Goal: Task Accomplishment & Management: Manage account settings

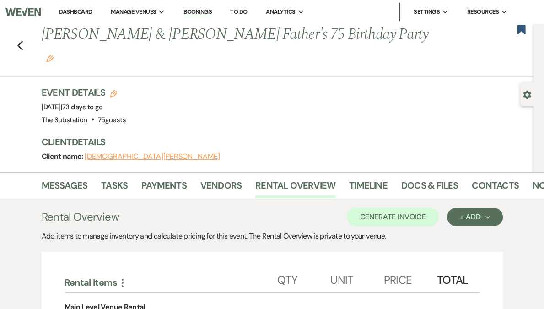
click at [92, 13] on link "Dashboard" at bounding box center [75, 12] width 33 height 8
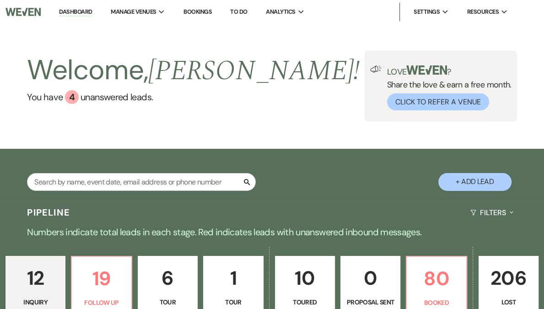
scroll to position [150, 0]
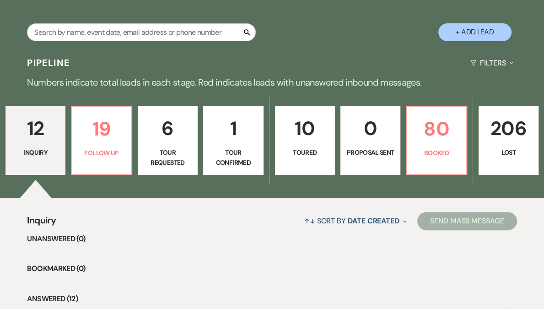
click at [147, 172] on link "6 Tour Requested" at bounding box center [168, 140] width 60 height 69
select select "2"
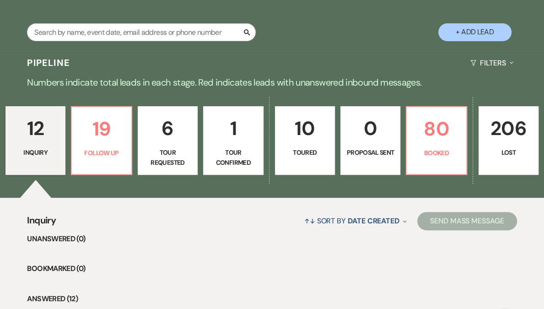
select select "2"
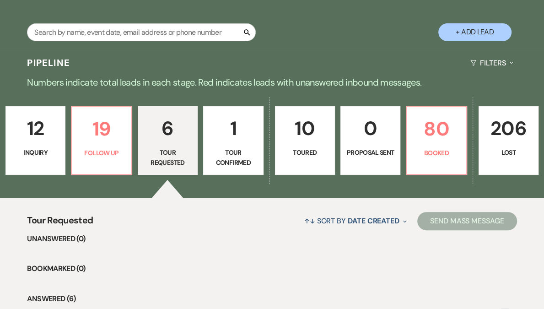
click at [84, 152] on div "12 Inquiry 19 Follow Up 6 Tour Requested 1 Tour Confirmed 10 Toured 0 Proposal …" at bounding box center [272, 146] width 544 height 102
click at [122, 150] on p "Follow Up" at bounding box center [101, 153] width 48 height 10
select select "9"
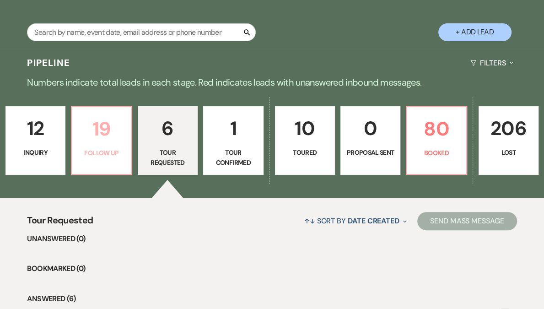
select select "9"
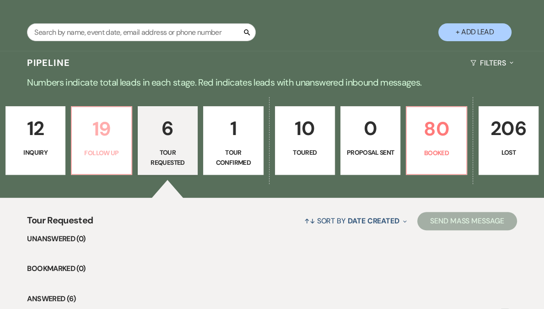
select select "9"
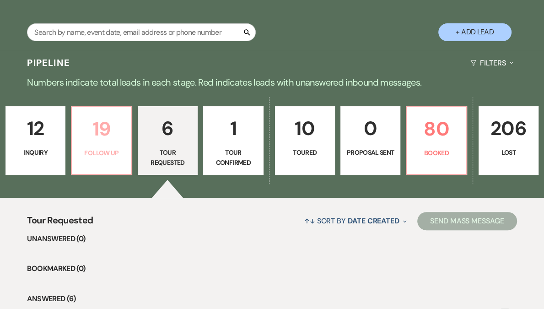
select select "9"
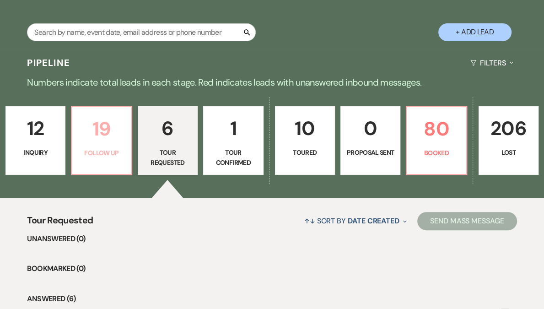
select select "9"
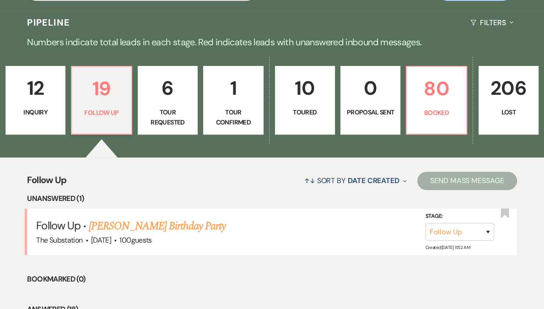
scroll to position [271, 0]
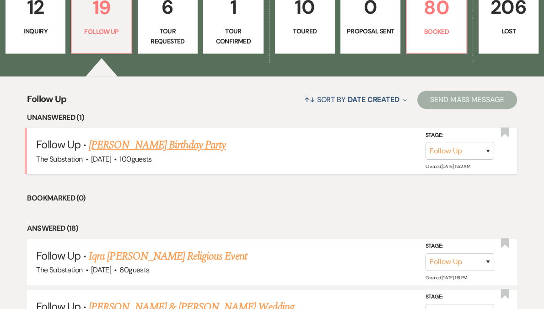
click at [183, 150] on link "[PERSON_NAME] Birthday Party" at bounding box center [157, 145] width 137 height 16
select select "9"
select select "5"
select select "4"
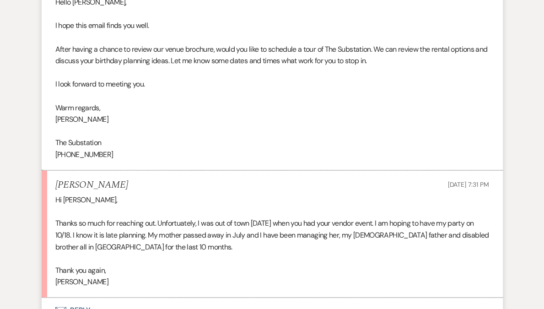
scroll to position [1045, 0]
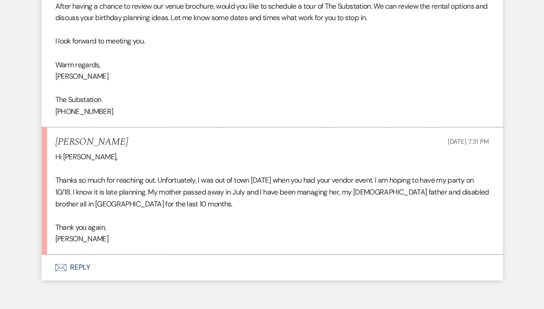
click at [118, 212] on div "Hi [PERSON_NAME], Thanks so much for reaching out. Unfortuately, I was out of t…" at bounding box center [272, 198] width 434 height 94
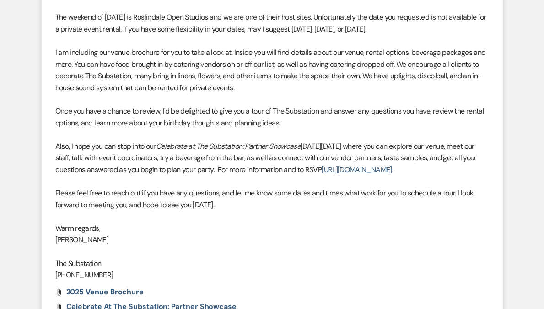
scroll to position [562, 0]
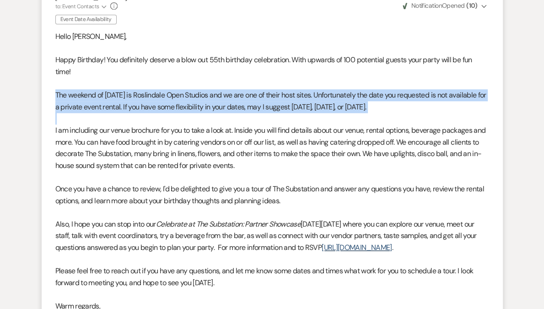
drag, startPoint x: 55, startPoint y: 93, endPoint x: 65, endPoint y: 113, distance: 22.9
click at [65, 113] on div "Hello [PERSON_NAME], Happy Birthday! You definitely deserve a blow out 55th bir…" at bounding box center [272, 195] width 434 height 328
copy p "The weekend of [DATE] is Roslindale Open Studios and we are one of their host s…"
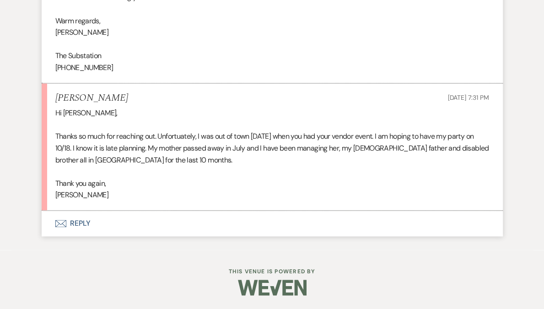
click at [80, 222] on button "Envelope Reply" at bounding box center [272, 223] width 461 height 26
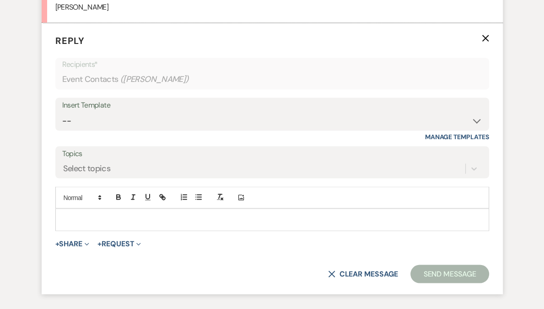
scroll to position [1292, 0]
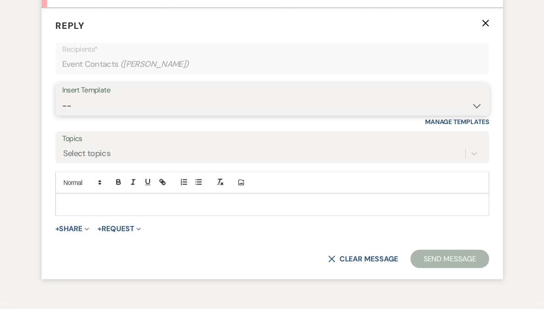
click at [108, 114] on select "-- Weven Planning Portal Introduction (Booked Events) Follow Up Contract (Pre-B…" at bounding box center [272, 105] width 420 height 18
select select "4505"
click at [62, 107] on select "-- Weven Planning Portal Introduction (Booked Events) Follow Up Contract (Pre-B…" at bounding box center [272, 105] width 420 height 18
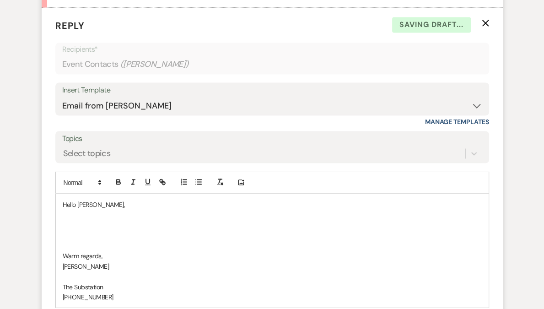
click at [89, 230] on p at bounding box center [272, 225] width 419 height 10
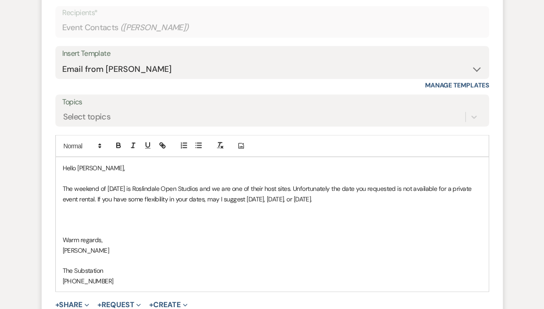
scroll to position [1437, 0]
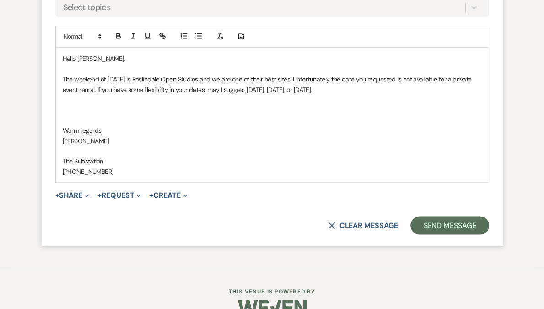
click at [117, 64] on p "Hello [PERSON_NAME]," at bounding box center [272, 59] width 419 height 10
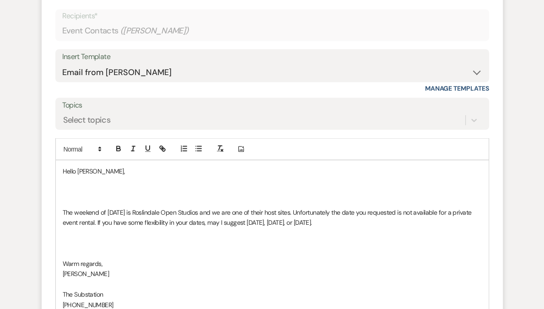
scroll to position [1384, 0]
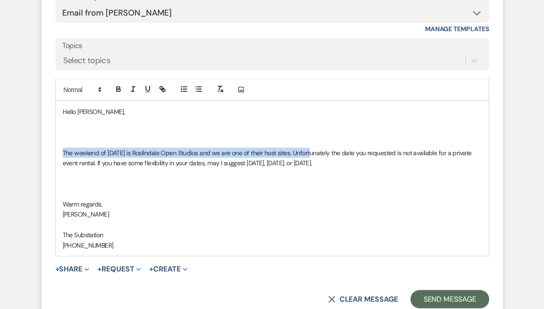
drag, startPoint x: 311, startPoint y: 164, endPoint x: 61, endPoint y: 162, distance: 249.7
click at [61, 162] on div "Hello [PERSON_NAME], The weekend of [DATE] is Roslindale Open Studios and we ar…" at bounding box center [272, 178] width 433 height 154
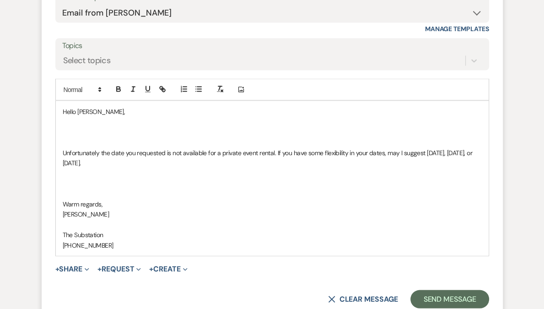
click at [275, 163] on p "Unfortunately the date you requested is not available for a private event renta…" at bounding box center [272, 158] width 419 height 21
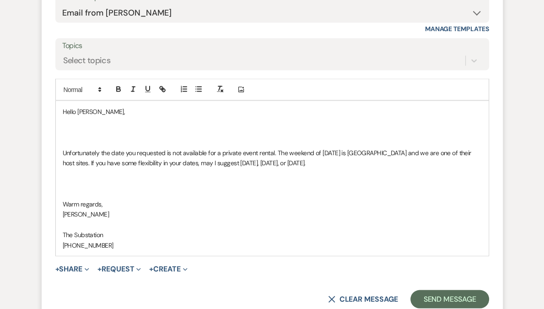
click at [283, 163] on p "Unfortunately the date you requested is not available for a private event renta…" at bounding box center [272, 158] width 419 height 21
click at [209, 178] on p at bounding box center [272, 173] width 419 height 10
click at [321, 168] on p "Unfortunately the date you requested is not available for a private event renta…" at bounding box center [272, 158] width 419 height 21
click at [227, 188] on p at bounding box center [272, 183] width 419 height 10
click at [154, 148] on p at bounding box center [272, 143] width 419 height 10
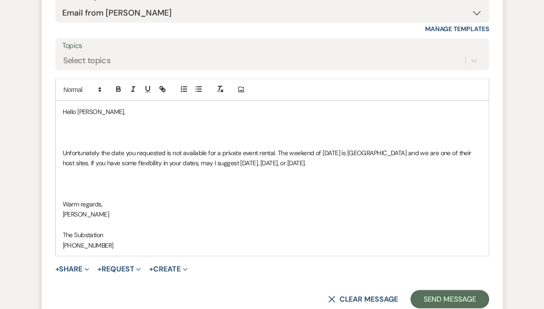
click at [150, 127] on p at bounding box center [272, 122] width 419 height 10
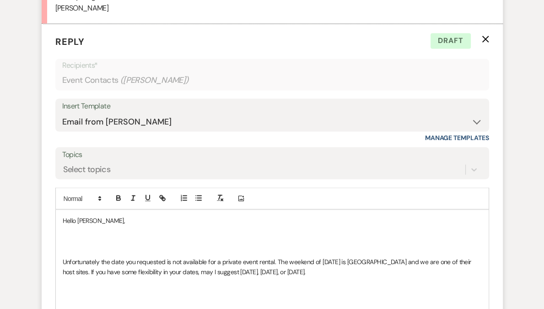
scroll to position [1335, 0]
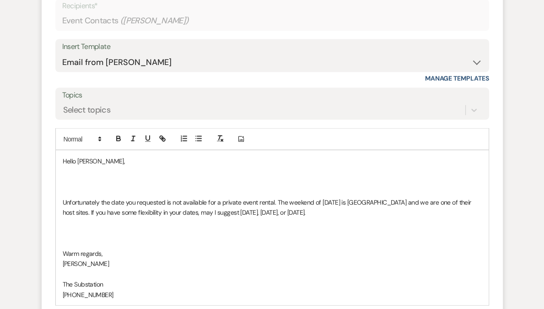
click at [96, 197] on p at bounding box center [272, 192] width 419 height 10
click at [91, 186] on p at bounding box center [272, 181] width 419 height 10
click at [116, 213] on p "Unfortunately the date you requested is not available for a private event renta…" at bounding box center [272, 207] width 419 height 21
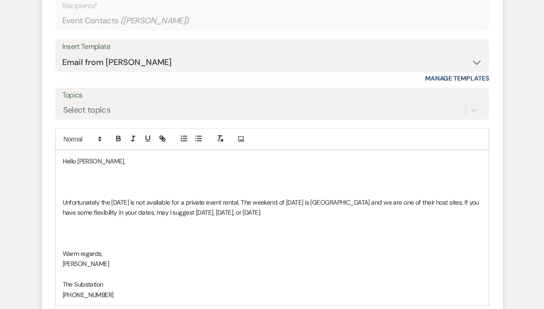
click at [302, 213] on p "Unfortunately the [DATE] is not available for a private event rental. The weeke…" at bounding box center [272, 207] width 419 height 21
click at [75, 217] on p "Unfortunately the [DATE] is not available for a private event rental. That week…" at bounding box center [272, 207] width 419 height 21
click at [85, 217] on p "Unfortunately the [DATE] is not available for a private event rental. That week…" at bounding box center [272, 207] width 419 height 21
click at [106, 214] on p "Unfortunately the [DATE] is not available for a private event rental. That week…" at bounding box center [272, 207] width 419 height 21
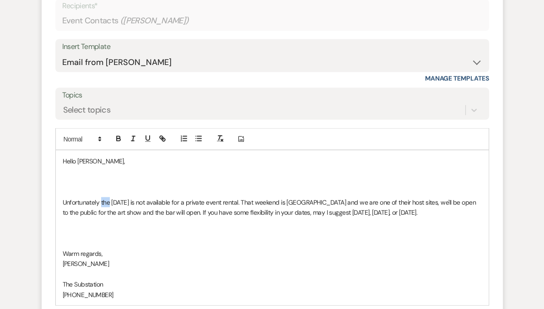
click at [106, 214] on p "Unfortunately the [DATE] is not available for a private event rental. That week…" at bounding box center [272, 207] width 419 height 21
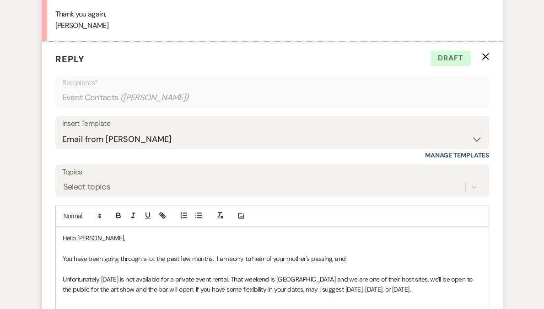
scroll to position [1323, 0]
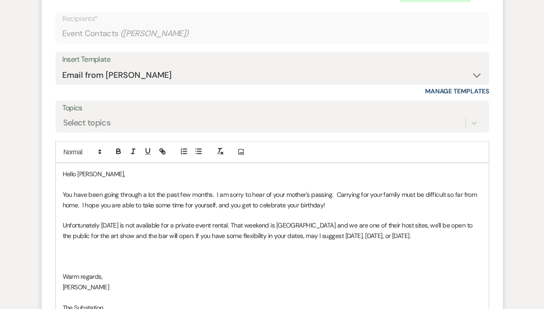
click at [85, 250] on p at bounding box center [272, 245] width 419 height 10
click at [276, 240] on p "Unfortunately [DATE] is not available for a private event rental. That weekend …" at bounding box center [272, 230] width 419 height 21
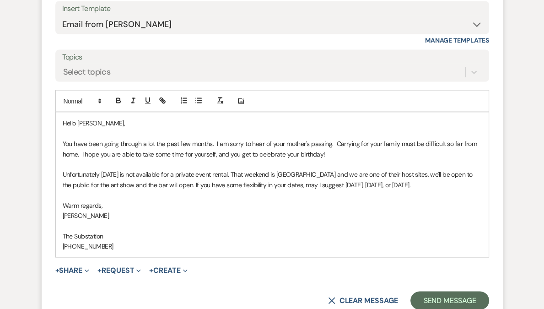
scroll to position [1373, 0]
click at [470, 185] on p "Unfortunately [DATE] is not available for a private event rental. That weekend …" at bounding box center [272, 179] width 419 height 21
drag, startPoint x: 180, startPoint y: 196, endPoint x: 235, endPoint y: 197, distance: 54.9
click at [235, 190] on p "Unfortunately [DATE] is not available for a private event rental. That weekend …" at bounding box center [272, 179] width 419 height 21
click at [461, 190] on p "Unfortunately [DATE] is not available for a private event rental. That weekend …" at bounding box center [272, 179] width 419 height 21
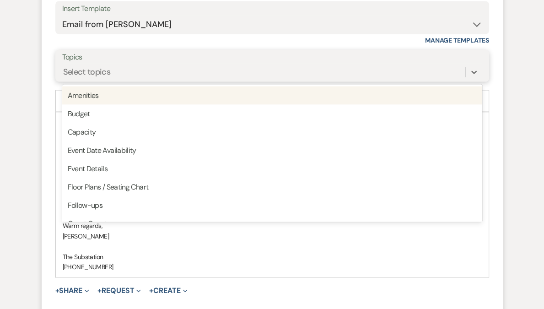
click at [104, 77] on div "Select topics" at bounding box center [87, 72] width 48 height 12
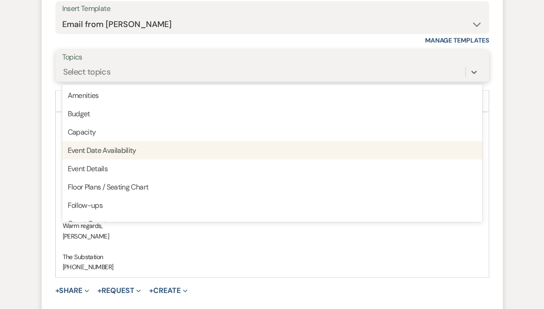
click at [107, 160] on div "Event Date Availability" at bounding box center [272, 150] width 420 height 18
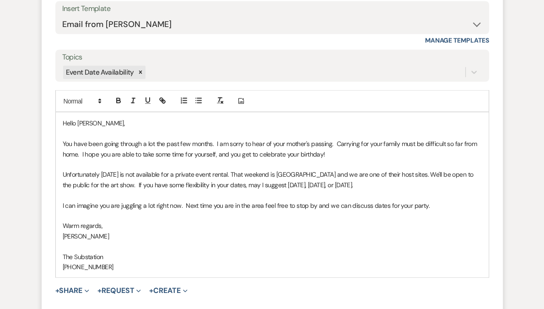
click at [107, 159] on p "You have been going through a lot the past few months. I am sorry to hear of yo…" at bounding box center [272, 149] width 419 height 21
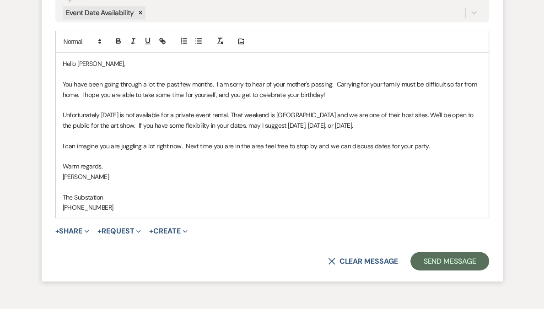
scroll to position [1499, 0]
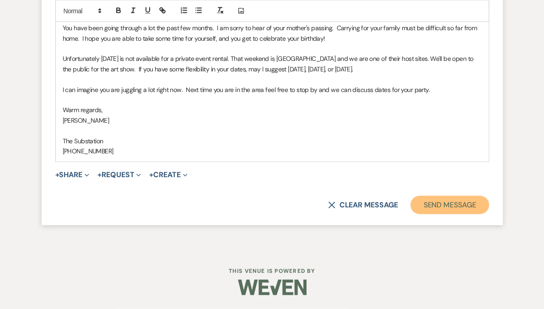
click at [447, 208] on button "Send Message" at bounding box center [449, 205] width 78 height 18
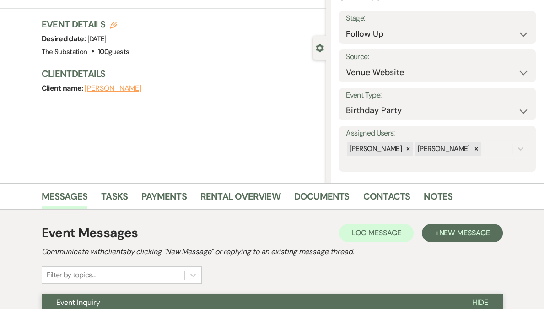
scroll to position [0, 0]
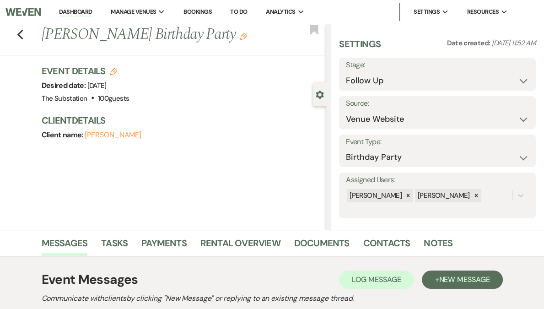
click at [92, 8] on link "Dashboard" at bounding box center [75, 12] width 33 height 9
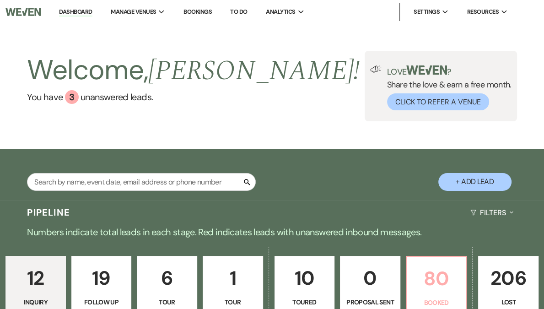
click at [429, 292] on p "80" at bounding box center [436, 278] width 48 height 31
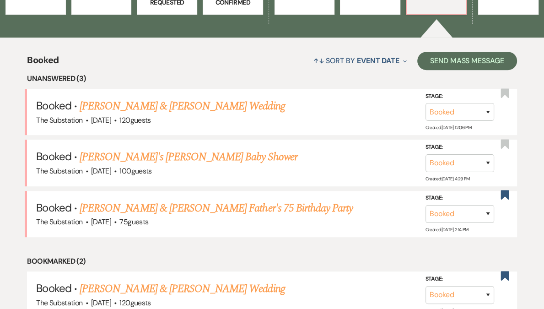
scroll to position [317, 0]
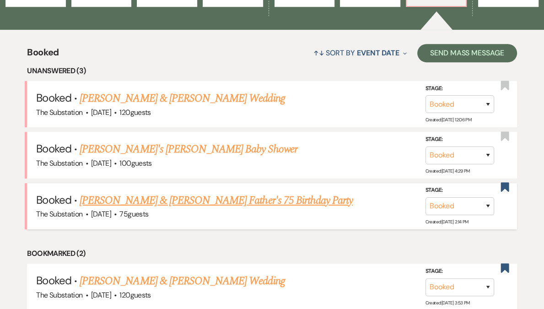
click at [153, 200] on link "[PERSON_NAME] & [PERSON_NAME] Father's 75 Birthday Party" at bounding box center [216, 200] width 273 height 16
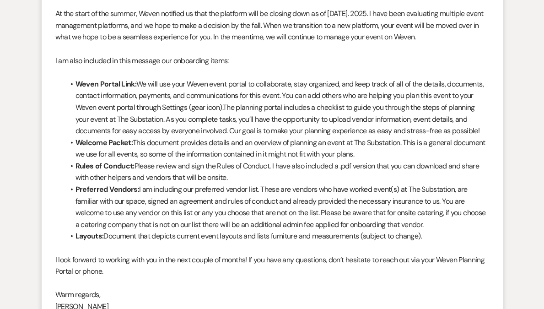
scroll to position [1328, 0]
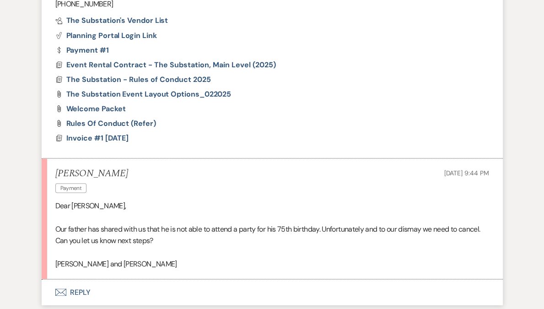
click at [80, 279] on button "Envelope Reply" at bounding box center [272, 292] width 461 height 26
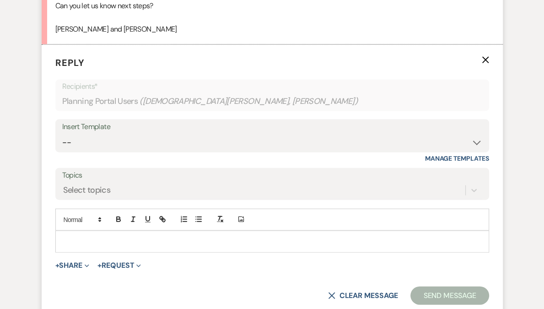
scroll to position [1566, 0]
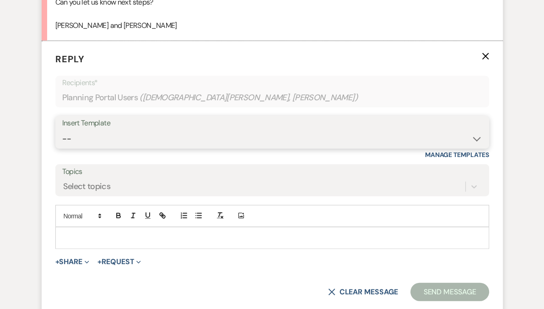
click at [141, 130] on select "-- Weven Planning Portal Introduction (Booked Events) Follow Up Contract (Pre-B…" at bounding box center [272, 139] width 420 height 18
select select "4505"
click at [62, 130] on select "-- Weven Planning Portal Introduction (Booked Events) Follow Up Contract (Pre-B…" at bounding box center [272, 139] width 420 height 18
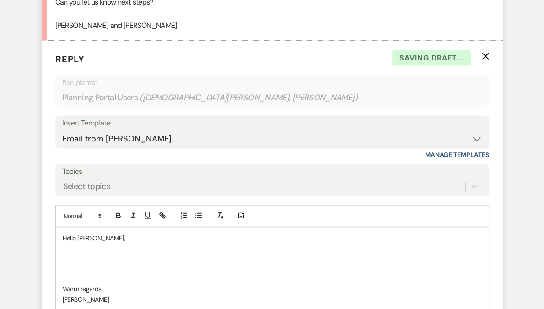
click at [95, 233] on p "Hello [PERSON_NAME]," at bounding box center [272, 238] width 419 height 10
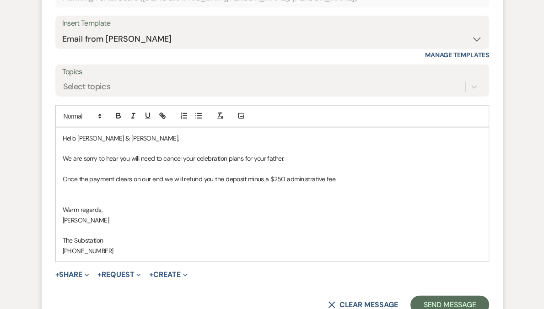
scroll to position [1666, 0]
click at [282, 153] on p "We are sorry to hear you will need to cancel your celebration plans for your fa…" at bounding box center [272, 158] width 419 height 10
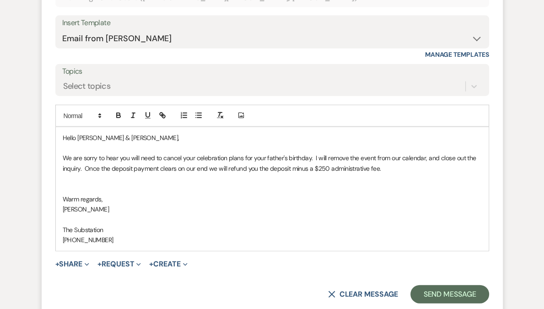
click at [292, 153] on p "We are sorry to hear you will need to cancel your celebration plans for your fa…" at bounding box center [272, 163] width 419 height 21
click at [140, 183] on p at bounding box center [272, 188] width 419 height 10
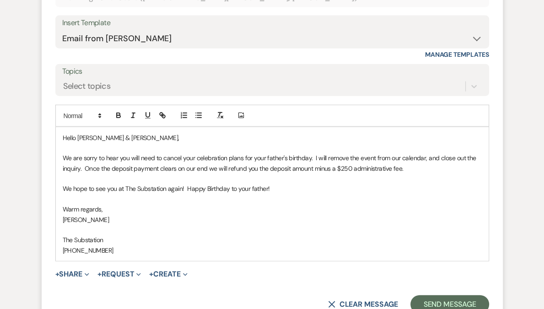
click at [178, 194] on p at bounding box center [272, 199] width 419 height 10
click at [279, 183] on p "We hope to see you at The Substation again! Happy Birthday to your father!" at bounding box center [272, 188] width 419 height 10
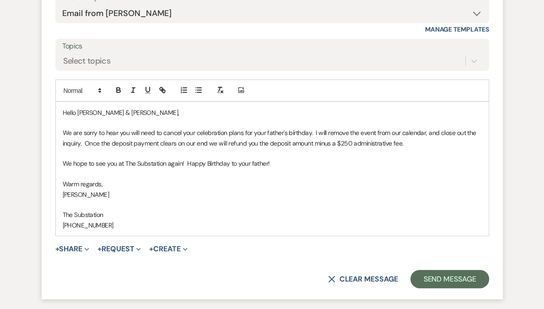
scroll to position [1715, 0]
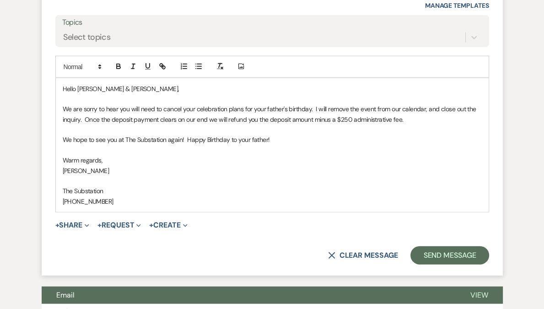
click at [81, 104] on p "We are sorry to hear you will need to cancel your celebration plans for your fa…" at bounding box center [272, 114] width 419 height 21
click at [271, 104] on p "We are sorry to hear you will need to cancel your celebration plans for your fa…" at bounding box center [272, 114] width 419 height 21
click at [247, 104] on p "We are sorry to hear you will need to cancel your celebration plans for your fa…" at bounding box center [272, 114] width 419 height 21
click at [450, 246] on button "Send Message" at bounding box center [449, 255] width 78 height 18
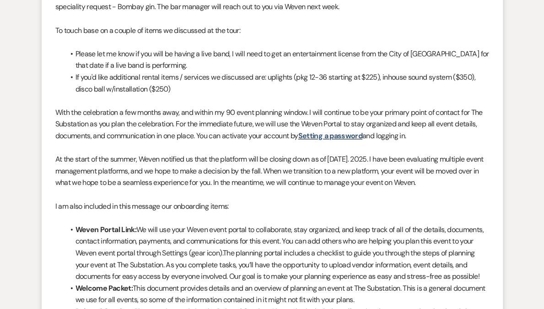
scroll to position [0, 0]
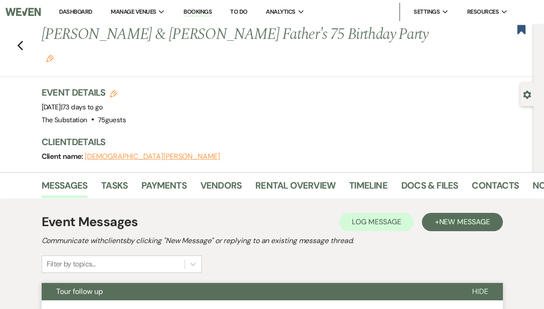
click at [528, 94] on use "button" at bounding box center [527, 95] width 8 height 8
select select "5"
select select "4"
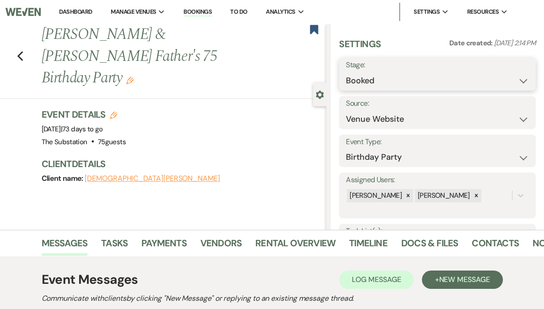
click at [424, 82] on select "Booked Lost" at bounding box center [437, 81] width 183 height 18
select select "8"
click at [373, 72] on select "Booked Lost" at bounding box center [437, 81] width 183 height 18
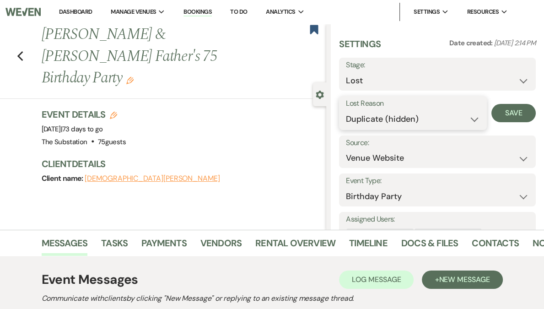
click at [399, 121] on select "Booked Elsewhere Budget Date Unavailable No Response Not a Good Match Capacity …" at bounding box center [413, 119] width 134 height 18
select select "11"
click at [373, 110] on select "Booked Elsewhere Budget Date Unavailable No Response Not a Good Match Capacity …" at bounding box center [413, 119] width 134 height 18
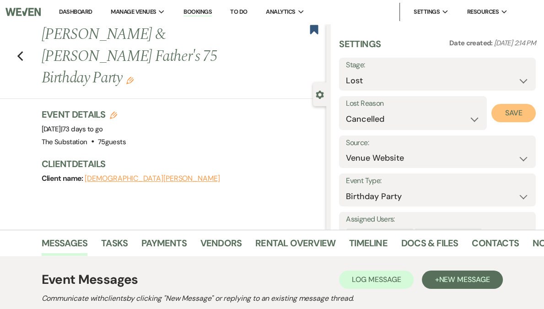
click at [516, 115] on button "Save" at bounding box center [513, 113] width 44 height 18
click at [92, 12] on link "Dashboard" at bounding box center [75, 12] width 33 height 8
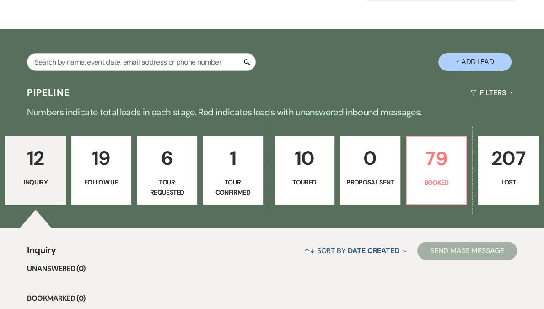
scroll to position [120, 0]
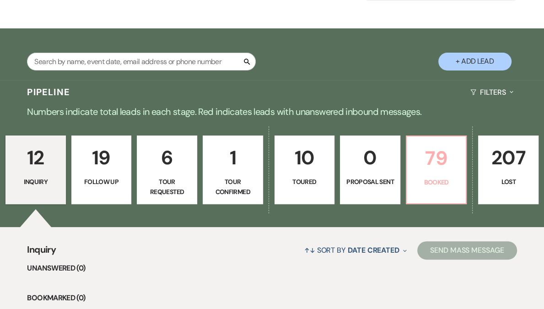
click at [433, 160] on p "79" at bounding box center [436, 158] width 48 height 31
select select "8"
select select "11"
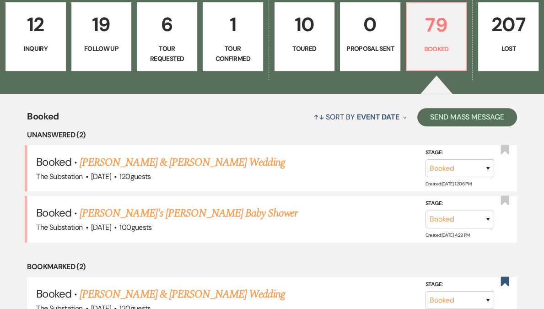
scroll to position [198, 0]
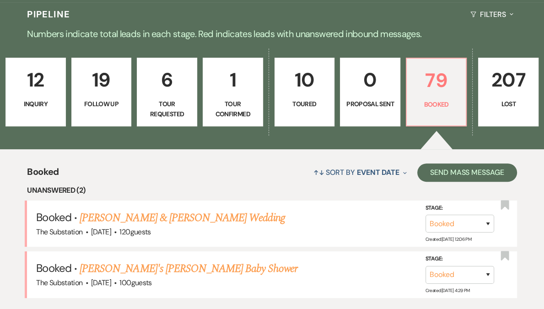
click at [484, 81] on p "207" at bounding box center [508, 79] width 48 height 31
select select "8"
select select "7"
select select "8"
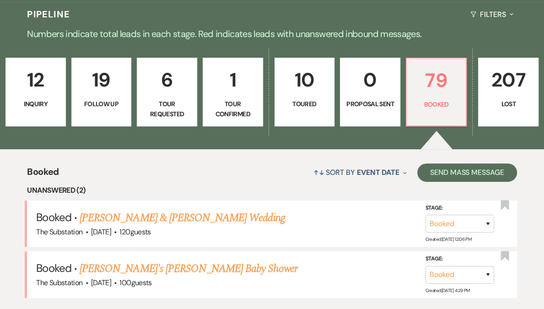
select select "8"
select select "7"
select select "8"
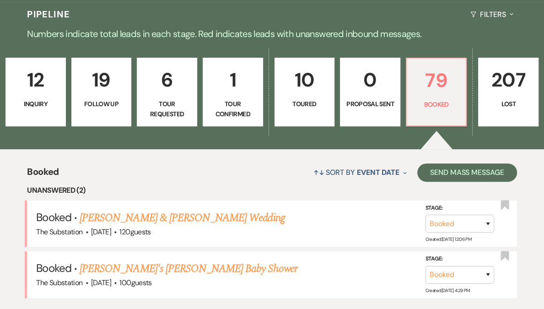
select select "7"
select select "8"
select select "11"
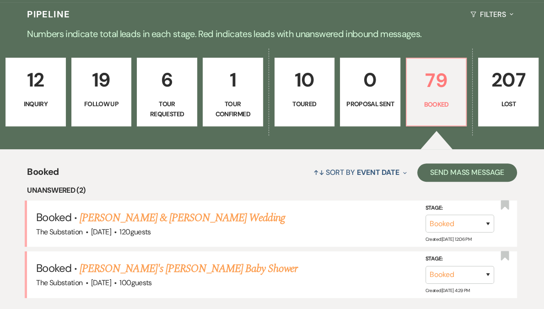
select select "8"
select select "5"
select select "8"
select select "7"
select select "8"
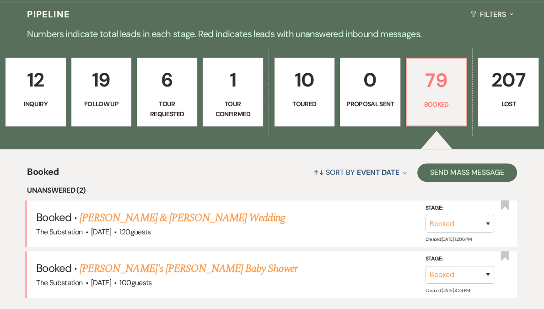
select select "8"
select select "5"
select select "8"
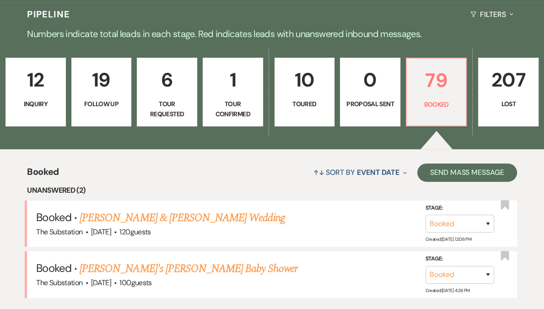
select select "5"
select select "8"
select select "5"
select select "8"
select select "5"
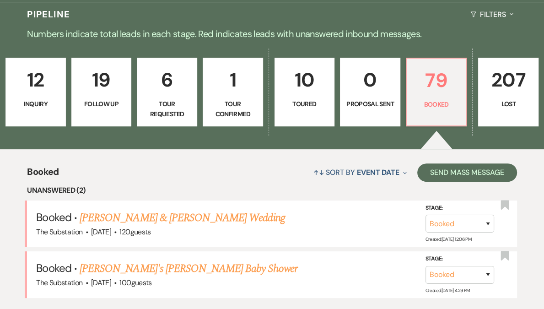
select select "8"
select select "5"
select select "8"
select select "5"
select select "8"
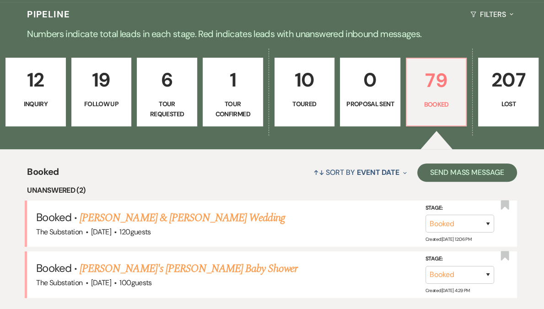
select select "5"
select select "8"
select select "6"
select select "8"
select select "5"
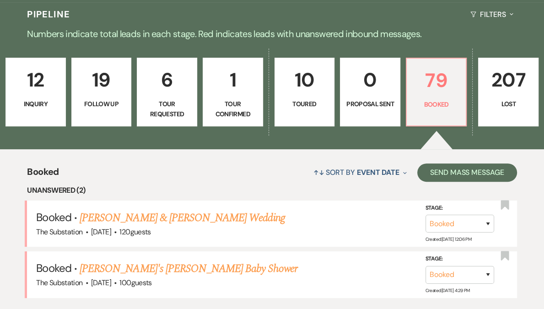
select select "8"
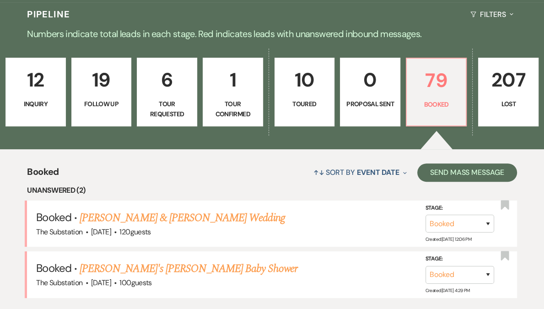
select select "1"
select select "8"
select select "5"
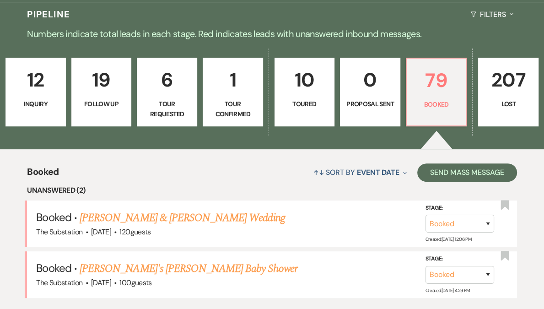
select select "8"
select select "6"
select select "8"
select select "5"
select select "8"
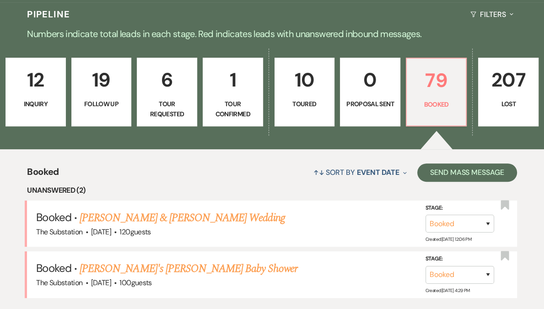
select select "6"
select select "8"
select select "5"
select select "8"
select select "6"
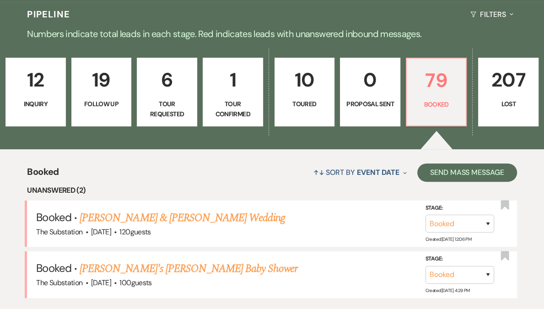
select select "8"
select select "5"
select select "8"
select select "5"
select select "8"
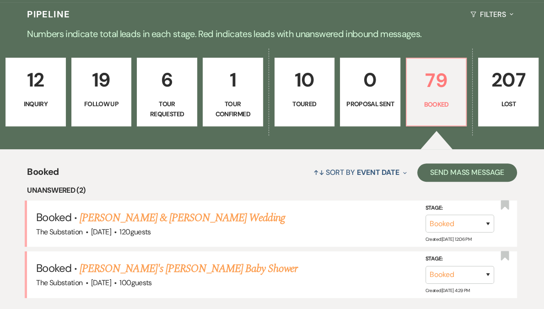
select select "7"
select select "8"
select select "9"
select select "8"
select select "1"
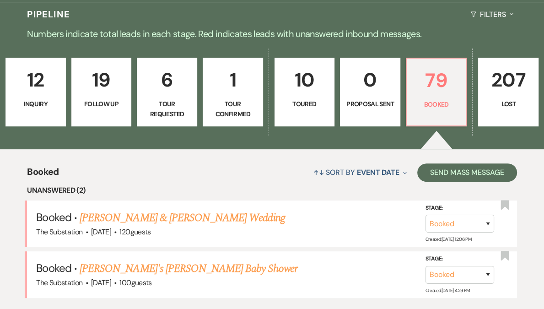
select select "8"
select select "5"
select select "8"
select select "6"
select select "8"
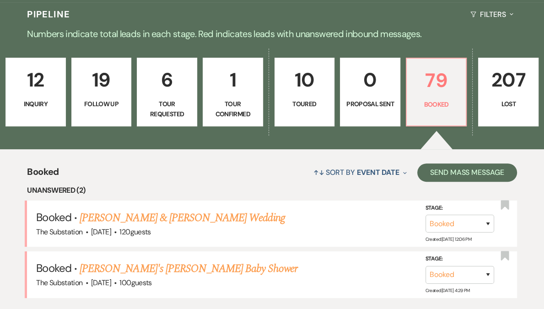
select select "11"
select select "8"
select select "6"
select select "8"
select select "9"
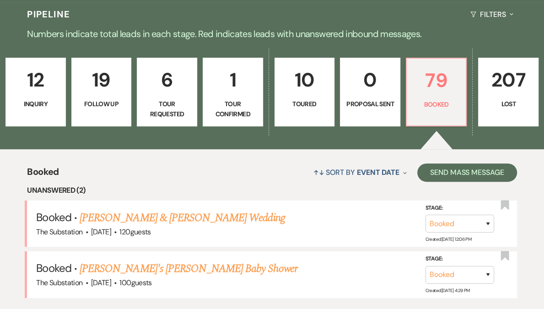
select select "8"
select select "5"
select select "8"
select select "5"
select select "8"
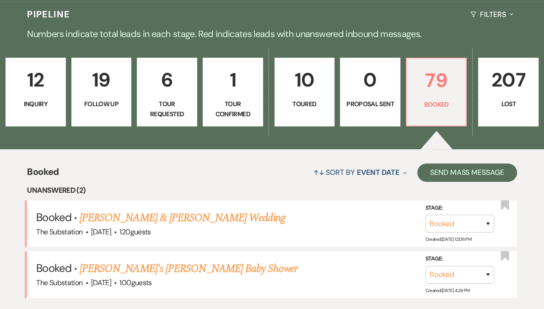
select select "6"
select select "8"
select select "5"
select select "8"
select select "6"
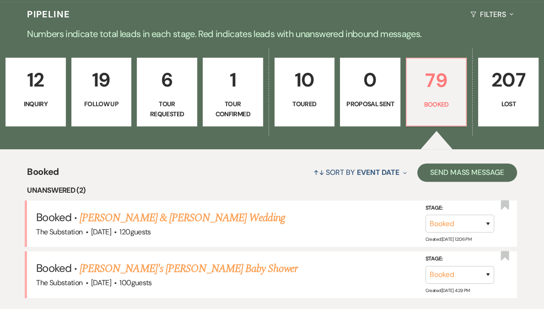
select select "8"
select select "5"
select select "8"
select select "6"
select select "8"
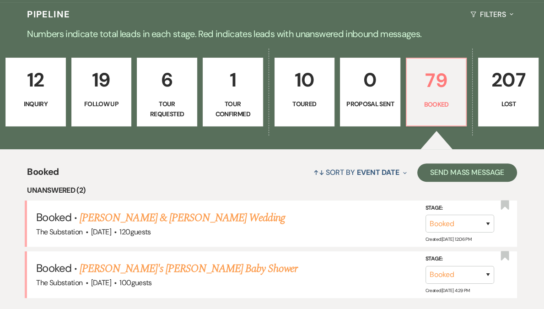
select select "5"
select select "8"
select select "6"
select select "8"
select select "5"
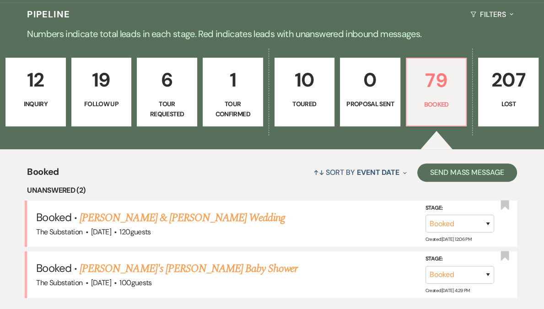
select select "8"
select select "5"
select select "8"
select select "1"
select select "8"
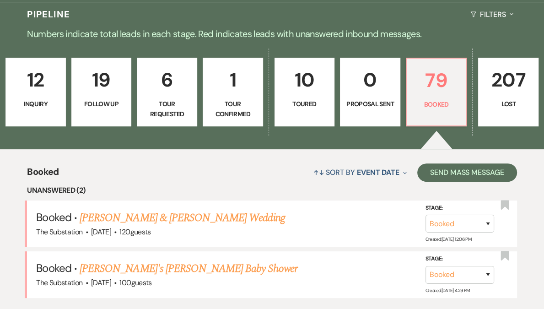
select select "8"
select select "5"
select select "8"
select select "5"
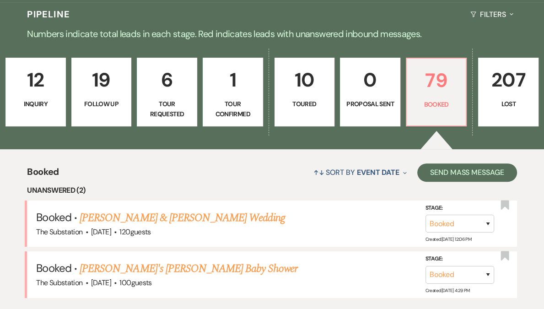
select select "8"
select select "1"
select select "8"
select select "9"
select select "8"
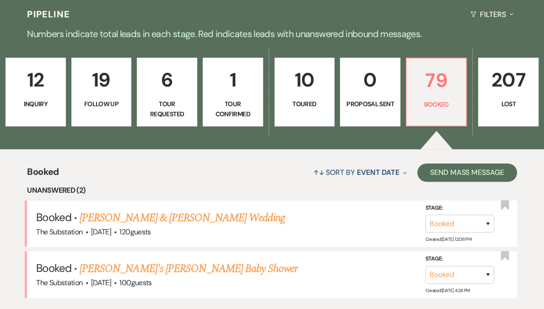
select select "5"
select select "8"
select select "1"
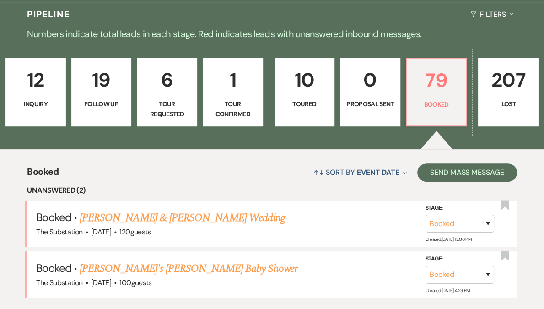
select select "8"
select select "5"
select select "8"
select select "7"
select select "8"
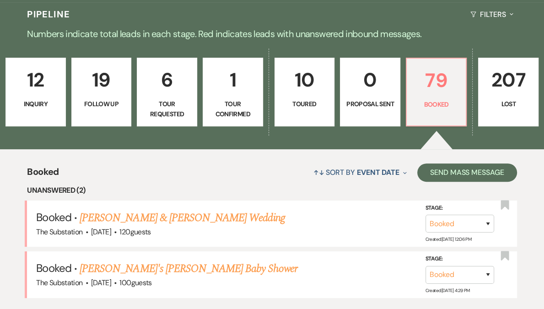
select select "5"
select select "8"
select select "5"
select select "8"
select select "1"
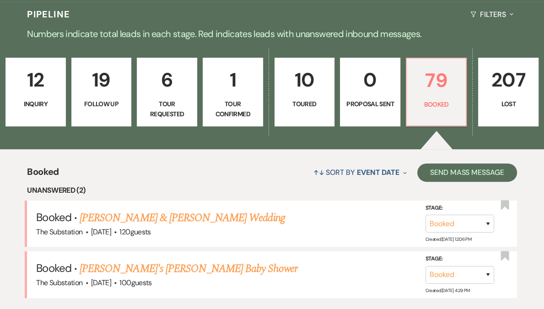
select select "8"
select select "1"
select select "8"
select select "5"
select select "8"
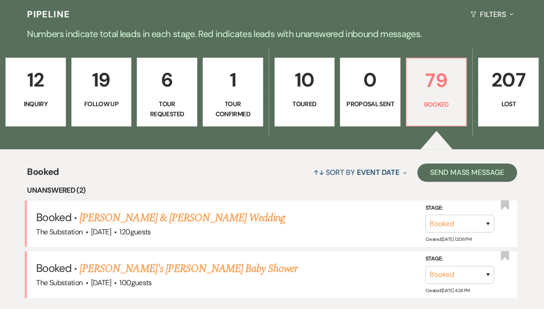
select select "11"
select select "8"
select select "11"
select select "8"
select select "10"
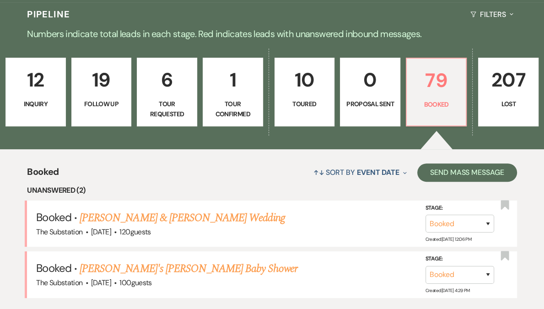
select select "8"
select select "1"
select select "8"
select select "5"
select select "8"
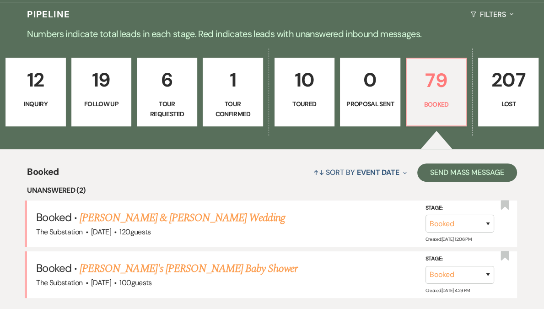
select select "5"
select select "8"
select select "5"
select select "8"
select select "5"
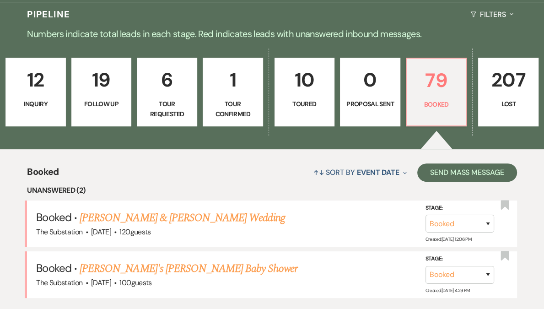
select select "8"
select select "5"
select select "8"
select select "5"
select select "8"
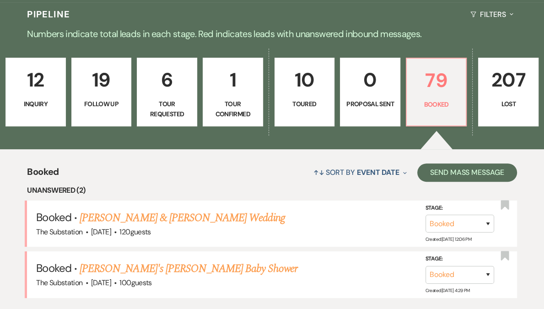
select select "5"
select select "8"
select select "6"
select select "8"
select select "5"
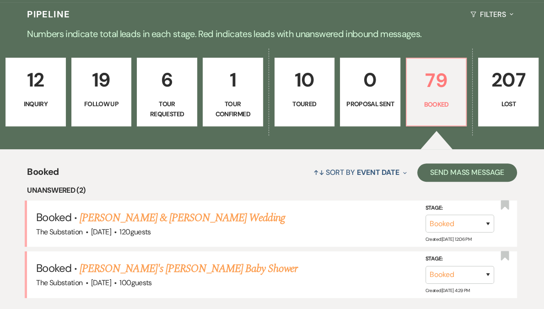
select select "8"
select select "10"
select select "8"
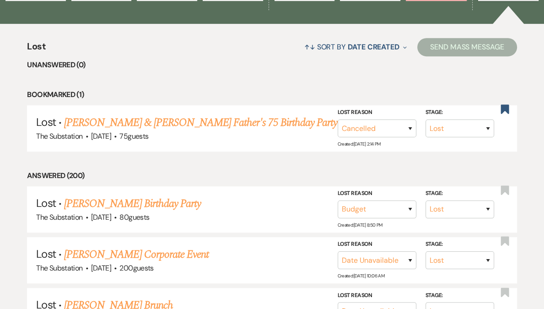
scroll to position [306, 0]
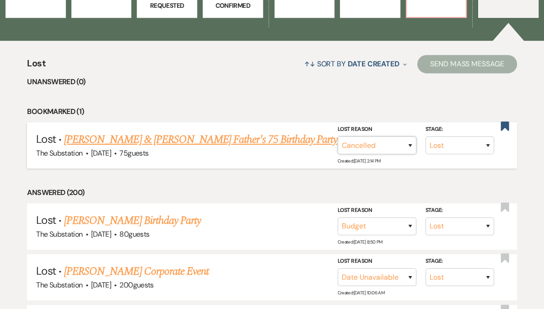
click at [391, 150] on select "Booked Elsewhere Budget Date Unavailable No Response Not a Good Match Capacity …" at bounding box center [377, 145] width 79 height 18
click at [96, 87] on li "Unanswered (0)" at bounding box center [271, 82] width 489 height 12
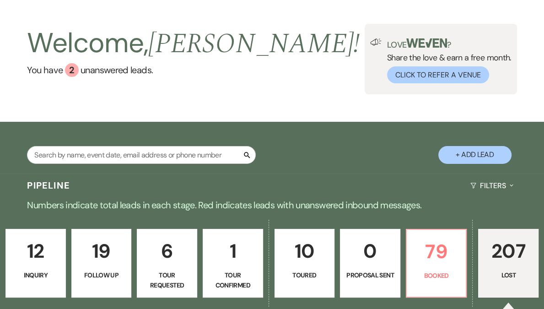
scroll to position [57, 0]
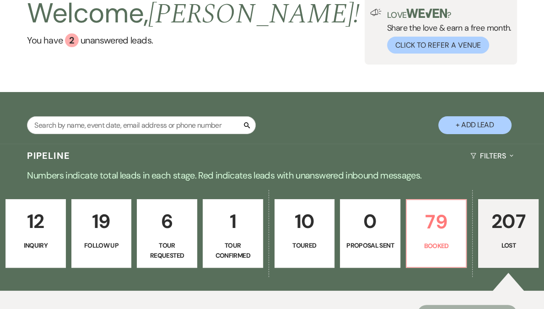
click at [232, 232] on p "1" at bounding box center [233, 221] width 48 height 31
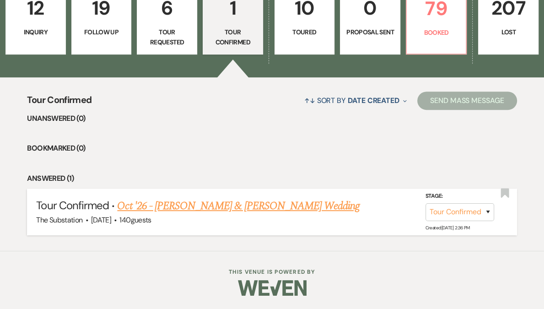
click at [217, 206] on link "Oct '26 - [PERSON_NAME] & [PERSON_NAME] Wedding" at bounding box center [238, 206] width 242 height 16
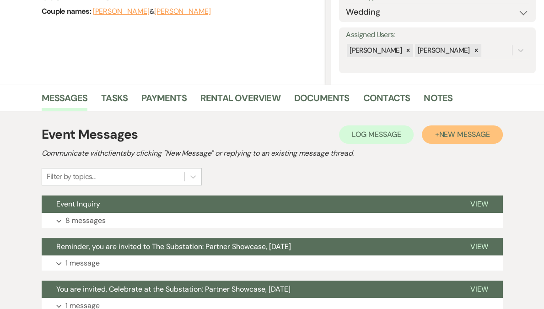
click at [470, 135] on span "New Message" at bounding box center [464, 134] width 51 height 10
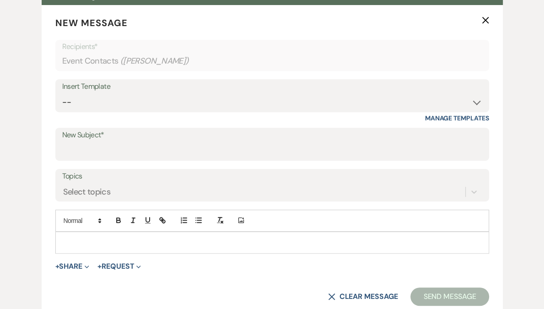
scroll to position [360, 0]
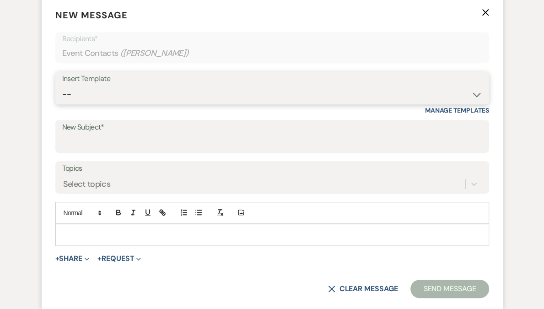
click at [133, 95] on select "-- Weven Planning Portal Introduction (Booked Events) Follow Up Contract (Pre-B…" at bounding box center [272, 95] width 420 height 18
click at [62, 86] on select "-- Weven Planning Portal Introduction (Booked Events) Follow Up Contract (Pre-B…" at bounding box center [272, 95] width 420 height 18
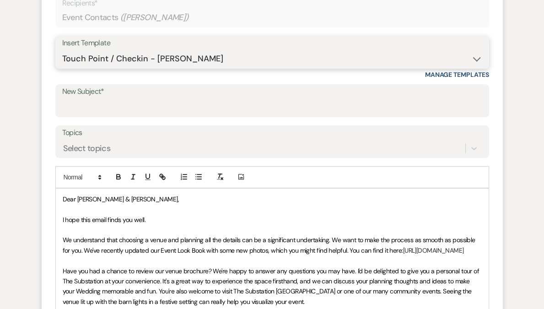
scroll to position [488, 0]
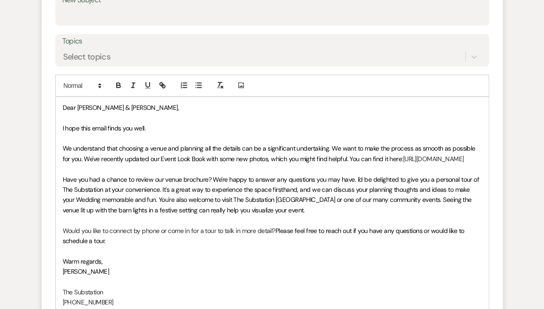
click at [71, 105] on span "Dear [PERSON_NAME] & [PERSON_NAME]," at bounding box center [121, 107] width 116 height 8
click at [118, 108] on span "Hello [PERSON_NAME] & [PERSON_NAME]," at bounding box center [121, 107] width 117 height 8
drag, startPoint x: 60, startPoint y: 125, endPoint x: 160, endPoint y: 124, distance: 99.7
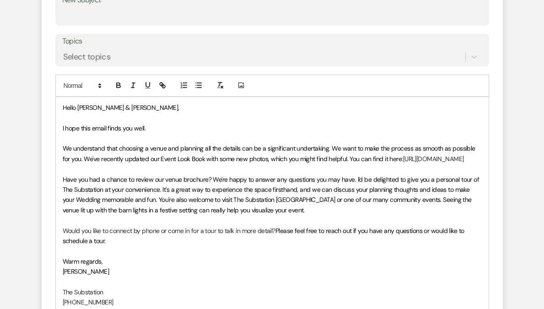
click at [160, 124] on div "Hello [PERSON_NAME] & [PERSON_NAME], I hope this email finds you well. We under…" at bounding box center [272, 205] width 433 height 216
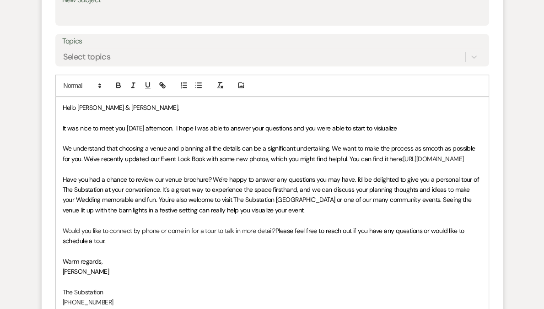
click at [391, 130] on span "It was nice to meet you [DATE] afternoon. I hope I was able to answer your ques…" at bounding box center [230, 128] width 334 height 8
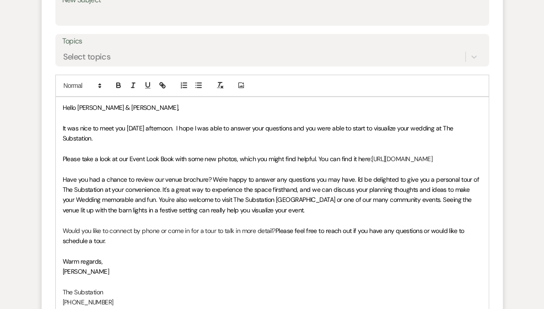
drag, startPoint x: 377, startPoint y: 156, endPoint x: 176, endPoint y: 157, distance: 201.7
click at [176, 157] on p "Please take a look at our Event Look Book with some new photos, which you might…" at bounding box center [272, 159] width 419 height 10
click at [176, 157] on span "Please take a look at our Event Look Book for pictures of celebrations and wedd…" at bounding box center [201, 159] width 277 height 8
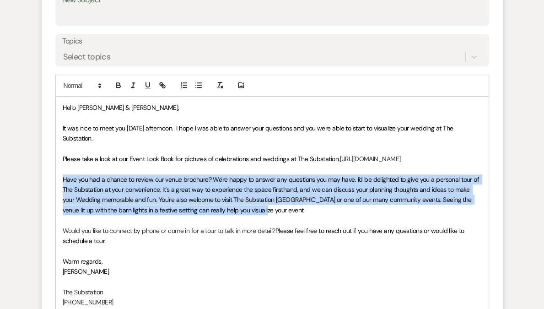
drag, startPoint x: 250, startPoint y: 220, endPoint x: 59, endPoint y: 183, distance: 194.3
click at [59, 183] on div "Hello [PERSON_NAME] & [PERSON_NAME], It was nice to meet you [DATE] afternoon. …" at bounding box center [272, 205] width 433 height 216
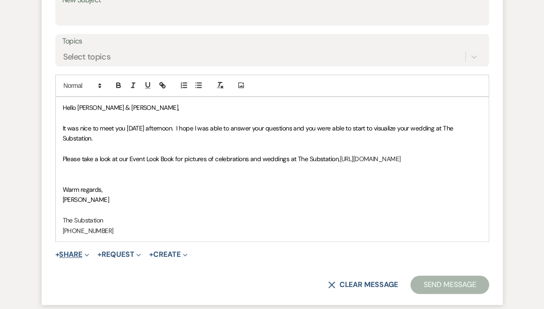
click at [72, 258] on button "+ Share Expand" at bounding box center [72, 254] width 34 height 7
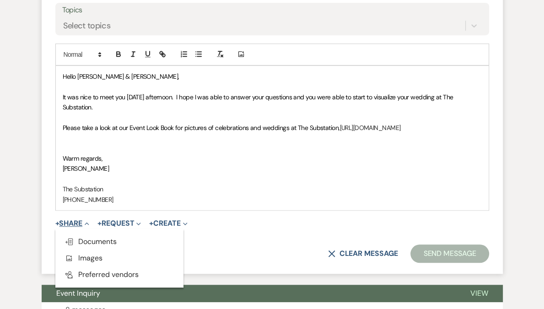
scroll to position [535, 0]
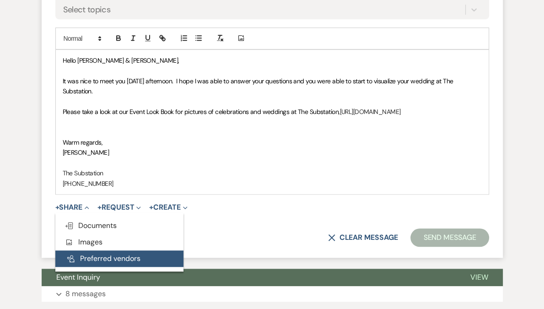
click at [115, 267] on button "Pref Vendors Preferred vendors" at bounding box center [119, 258] width 128 height 16
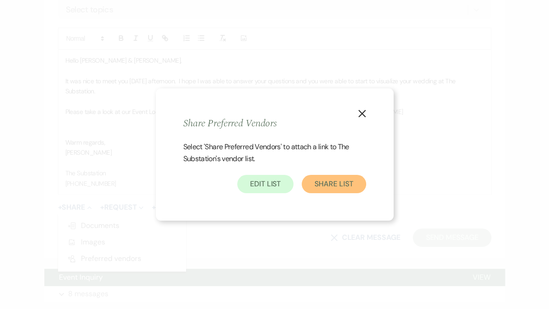
click at [335, 185] on button "Share List" at bounding box center [334, 184] width 64 height 18
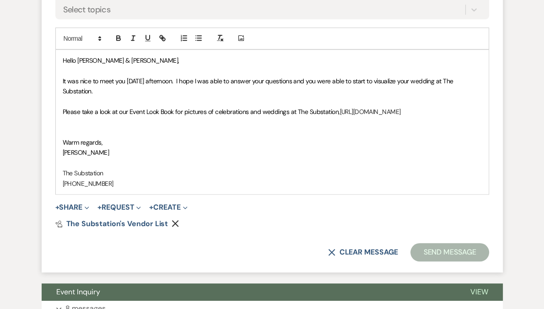
click at [309, 79] on span "It was nice to meet you [DATE] afternoon. I hope I was able to answer your ques…" at bounding box center [259, 86] width 392 height 18
click at [371, 81] on span "It was nice to meet you [DATE] afternoon. I hope I was able to answer your ques…" at bounding box center [259, 86] width 392 height 18
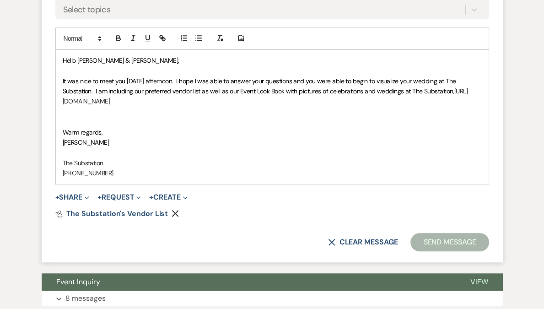
click at [275, 121] on p at bounding box center [272, 122] width 419 height 10
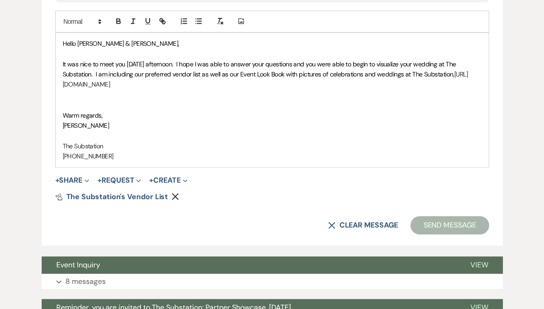
scroll to position [552, 0]
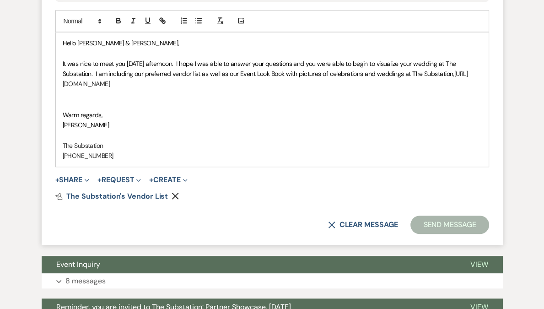
click at [300, 64] on span "It was nice to meet you [DATE] afternoon. I hope I was able to answer your ques…" at bounding box center [260, 68] width 395 height 18
click at [410, 63] on span "It was nice to meet you [DATE] afternoon. I hope I was able to answer your ques…" at bounding box center [261, 68] width 396 height 18
click at [446, 64] on span "It was nice to meet you [DATE] afternoon. I hope I was able to answer your ques…" at bounding box center [261, 68] width 396 height 18
click at [200, 72] on span "It was nice to meet you [DATE] afternoon. I hope I was able to answer your ques…" at bounding box center [261, 68] width 396 height 18
click at [417, 74] on span "It was nice to meet you [DATE] afternoon. I hope I was able to answer your ques…" at bounding box center [267, 73] width 409 height 29
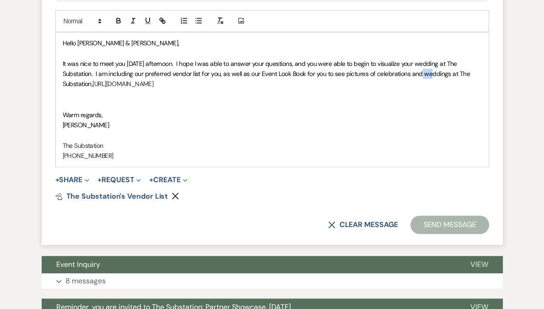
click at [417, 74] on span "It was nice to meet you [DATE] afternoon. I hope I was able to answer your ques…" at bounding box center [267, 73] width 409 height 29
click at [452, 73] on span "It was nice to meet you [DATE] afternoon. I hope I was able to answer your ques…" at bounding box center [267, 73] width 409 height 29
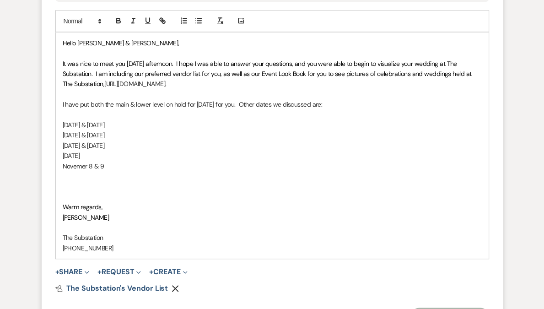
click at [82, 166] on p "Novemer 8 & 9" at bounding box center [272, 166] width 419 height 10
click at [120, 161] on p "[DATE] & [DATE]" at bounding box center [272, 166] width 419 height 10
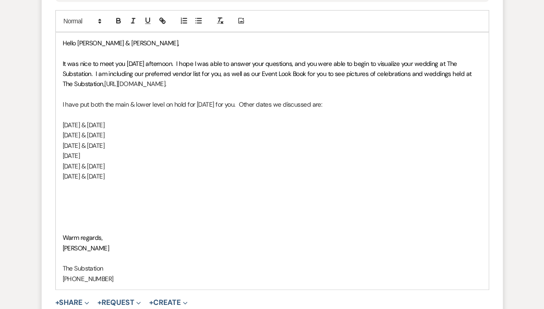
click at [367, 102] on p "I have put both the main & lower level on hold for [DATE] for you. Other dates …" at bounding box center [272, 104] width 419 height 10
click at [86, 117] on p at bounding box center [272, 115] width 419 height 10
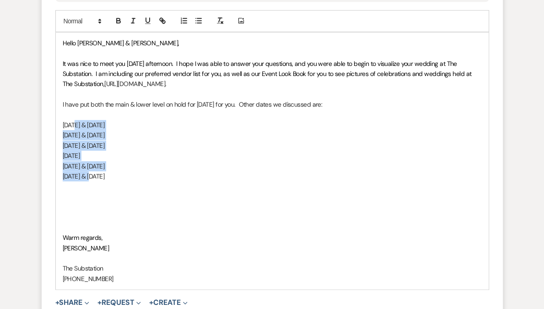
drag, startPoint x: 77, startPoint y: 126, endPoint x: 95, endPoint y: 176, distance: 53.5
click at [95, 176] on div "Hello [PERSON_NAME] & [PERSON_NAME], It was nice to meet you [DATE] afternoon. …" at bounding box center [272, 160] width 433 height 257
click at [198, 19] on icon "button" at bounding box center [198, 20] width 8 height 8
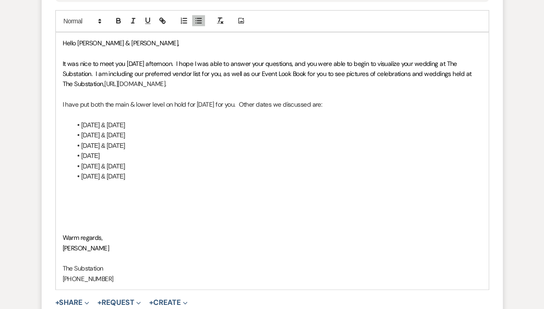
click at [88, 192] on p at bounding box center [272, 197] width 419 height 10
click at [289, 102] on p "I have put both the main & lower level on hold for [DATE] for you. Other dates …" at bounding box center [272, 104] width 419 height 10
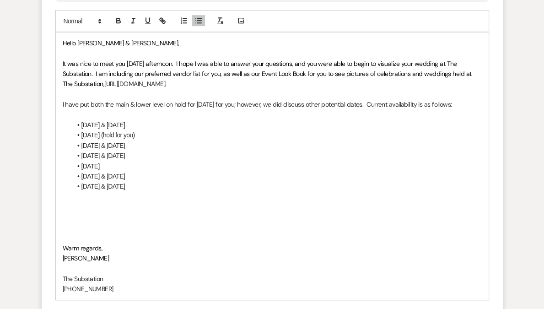
click at [84, 202] on p at bounding box center [272, 197] width 419 height 10
click at [82, 212] on p at bounding box center [272, 207] width 419 height 10
drag, startPoint x: 61, startPoint y: 214, endPoint x: 83, endPoint y: 230, distance: 27.4
click at [83, 230] on div "Hello [PERSON_NAME] & [PERSON_NAME], It was nice to meet you [DATE] afternoon. …" at bounding box center [272, 165] width 433 height 267
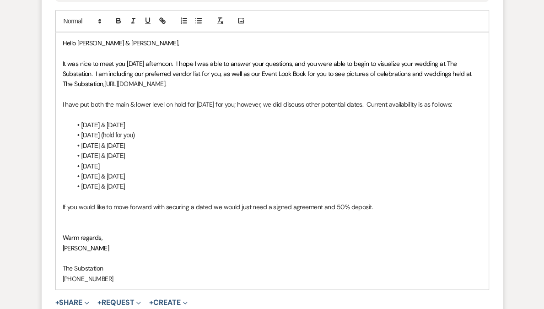
click at [122, 73] on span "It was nice to meet you [DATE] afternoon. I hope I was able to answer your ques…" at bounding box center [268, 73] width 410 height 29
click at [93, 85] on span "It was nice to meet you [DATE] afternoon. I hope I was able to answer your ques…" at bounding box center [268, 73] width 410 height 29
click at [114, 109] on p "I have put both the main & lower level on hold for [DATE] for you; however, we …" at bounding box center [272, 104] width 419 height 10
click at [267, 104] on p "I have put both the main & lower level on hold for [DATE] for you; however, we …" at bounding box center [272, 104] width 419 height 10
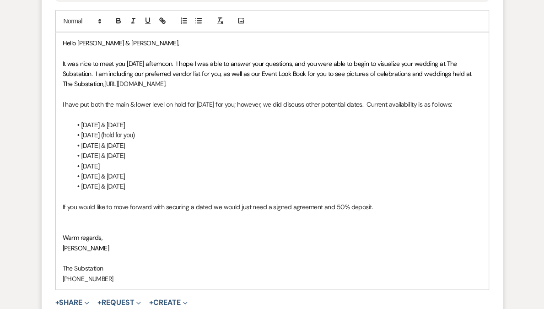
click at [198, 104] on p "I have put both the main & lower level on hold for [DATE] for you; however, we …" at bounding box center [272, 104] width 419 height 10
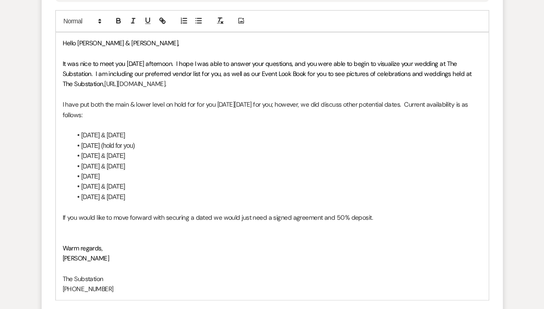
click at [311, 105] on p "I have put both the main & lower level on hold for for you [DATE][DATE] for you…" at bounding box center [272, 109] width 419 height 21
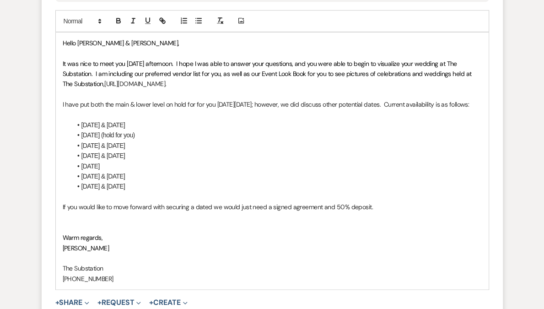
click at [61, 207] on div "Hello [PERSON_NAME] & [PERSON_NAME], It was nice to meet you [DATE] afternoon. …" at bounding box center [272, 160] width 433 height 257
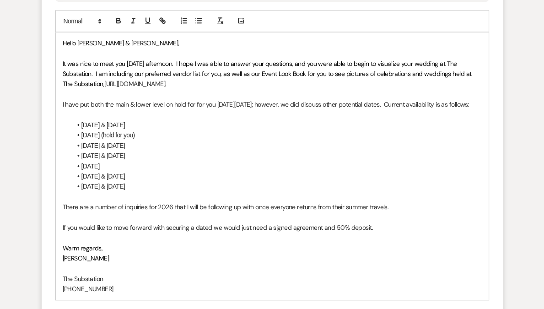
click at [145, 130] on li "[DATE] & [DATE]" at bounding box center [277, 125] width 410 height 10
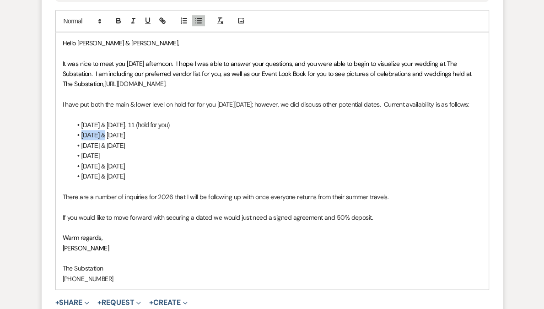
drag, startPoint x: 103, startPoint y: 144, endPoint x: 81, endPoint y: 143, distance: 22.0
click at [81, 140] on li "[DATE] & [DATE]" at bounding box center [277, 135] width 410 height 10
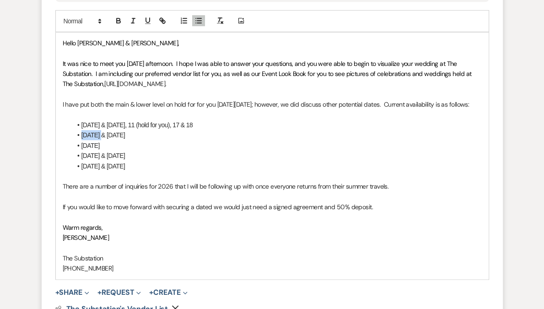
drag, startPoint x: 103, startPoint y: 146, endPoint x: 76, endPoint y: 145, distance: 27.0
click at [76, 140] on li "[DATE] & [DATE]" at bounding box center [277, 135] width 410 height 10
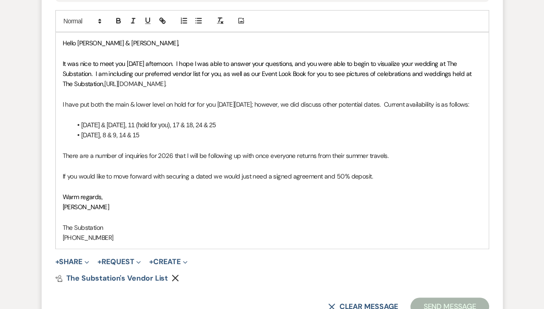
click at [126, 140] on li "[DATE], 8 & 9, 14 & 15" at bounding box center [277, 135] width 410 height 10
click at [385, 161] on p "There are a number of inquiries for 2026 that I will be following up with once …" at bounding box center [272, 155] width 419 height 10
click at [158, 161] on p "There are a number of inquiries for 2026 that I will be following up with once …" at bounding box center [272, 155] width 419 height 10
click at [400, 161] on p "There are a number of inquiries for 2026 that I will be following up with once …" at bounding box center [272, 155] width 419 height 10
click at [210, 140] on li "[DATE], 8 & 9, 14 & 15" at bounding box center [277, 135] width 410 height 10
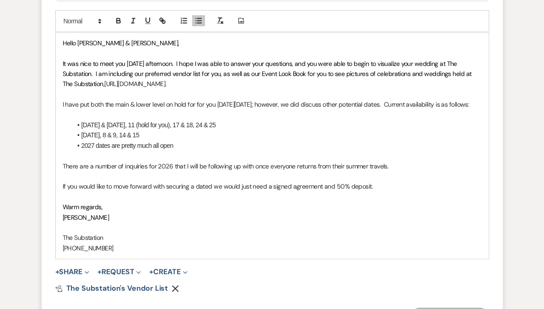
click at [212, 191] on p "If you would like to move forward with securing a dated we would just need a si…" at bounding box center [272, 186] width 419 height 10
click at [434, 191] on p "If you would like to move forward with securing a date for your wedding, we wou…" at bounding box center [272, 186] width 419 height 10
click at [59, 198] on div "Hello [PERSON_NAME] & [PERSON_NAME], It was nice to meet you [DATE] afternoon. …" at bounding box center [272, 145] width 433 height 226
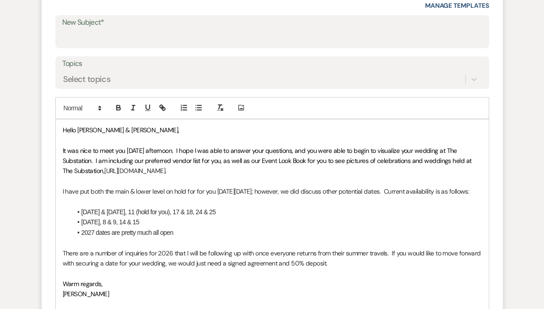
scroll to position [445, 0]
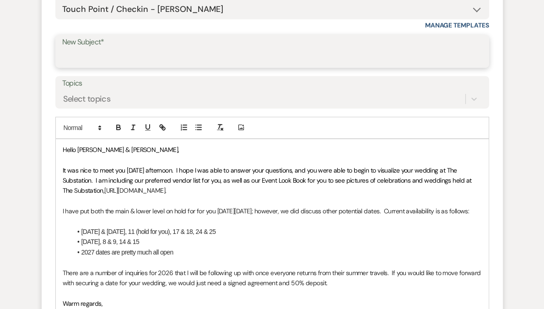
click at [102, 64] on input "New Subject*" at bounding box center [272, 58] width 420 height 18
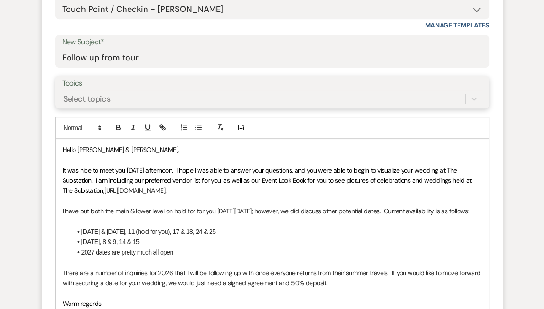
click at [96, 106] on div "Select topics" at bounding box center [263, 99] width 403 height 16
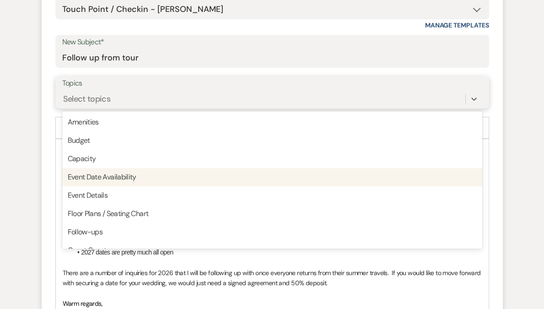
click at [93, 178] on div "Event Date Availability" at bounding box center [272, 177] width 420 height 18
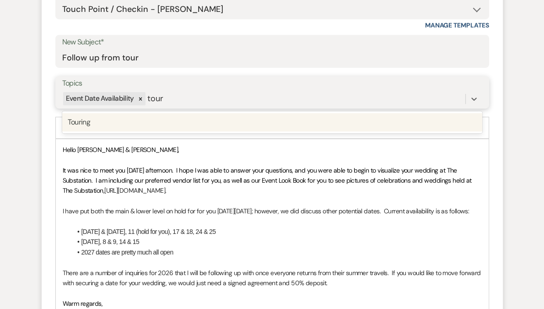
click at [113, 125] on div "Touring" at bounding box center [272, 122] width 420 height 18
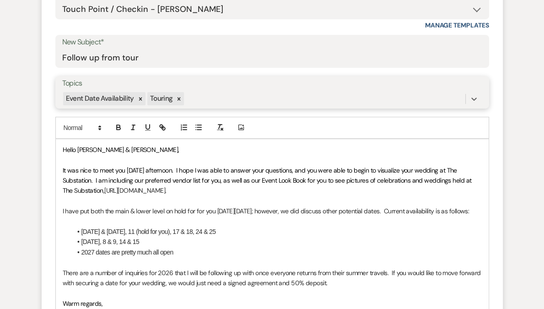
scroll to position [575, 0]
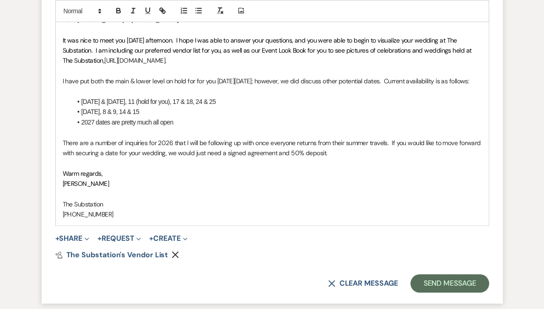
click at [361, 158] on p "There are a number of inquiries for 2026 that I will be following up with once …" at bounding box center [272, 148] width 419 height 21
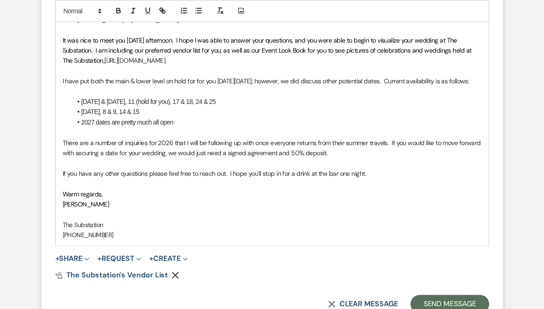
click at [247, 178] on p "If you have any other questions please feel free to reach out. I hope you'll st…" at bounding box center [272, 173] width 419 height 10
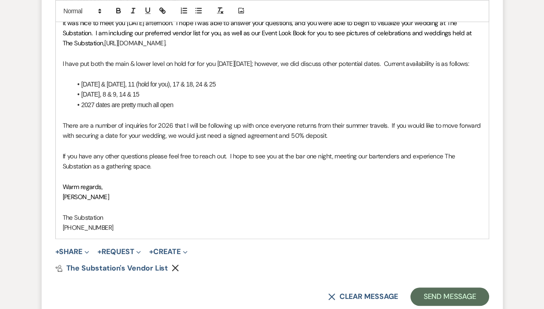
scroll to position [630, 0]
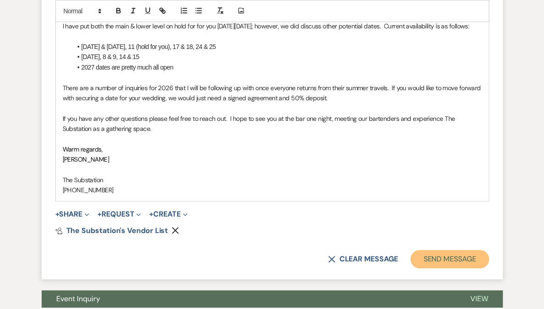
click at [444, 268] on button "Send Message" at bounding box center [449, 259] width 78 height 18
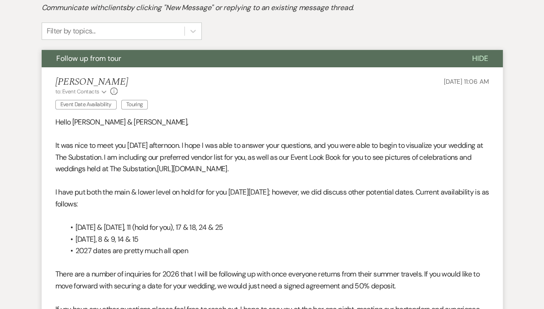
scroll to position [0, 0]
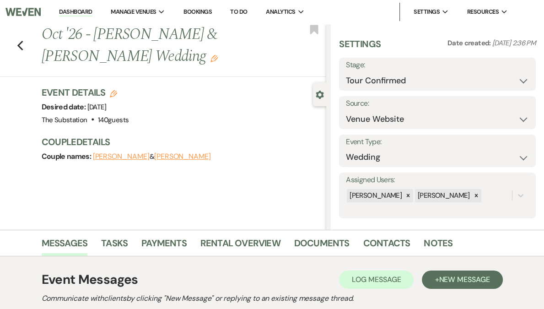
click at [91, 7] on li "Dashboard" at bounding box center [75, 12] width 42 height 18
click at [92, 11] on link "Dashboard" at bounding box center [75, 12] width 33 height 9
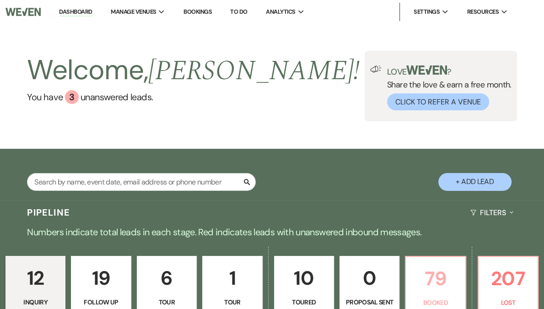
click at [411, 289] on p "79" at bounding box center [435, 278] width 48 height 31
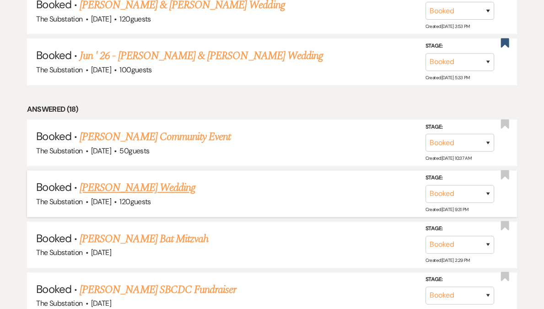
scroll to position [543, 0]
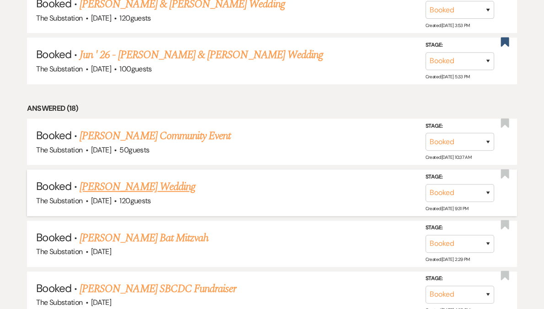
click at [166, 185] on link "[PERSON_NAME] Wedding" at bounding box center [138, 186] width 116 height 16
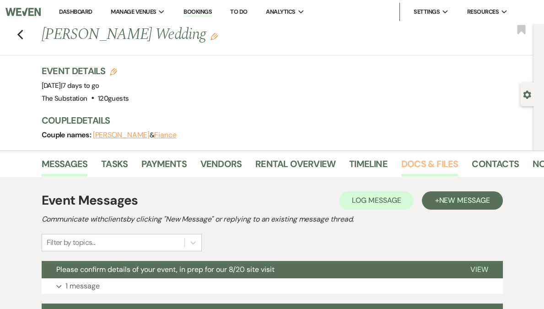
click at [449, 159] on link "Docs & Files" at bounding box center [429, 166] width 57 height 20
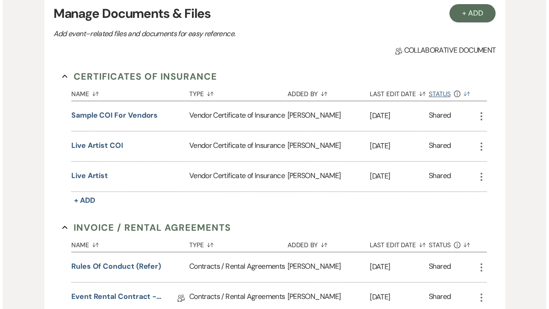
scroll to position [177, 0]
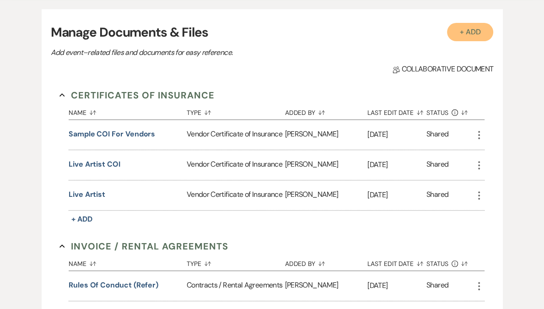
click at [468, 33] on button "+ Add" at bounding box center [470, 32] width 47 height 18
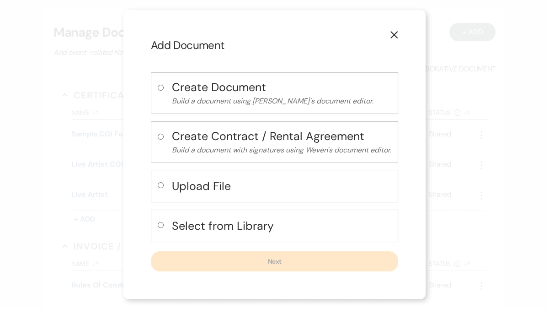
click at [223, 187] on h4 "Upload File" at bounding box center [282, 186] width 220 height 16
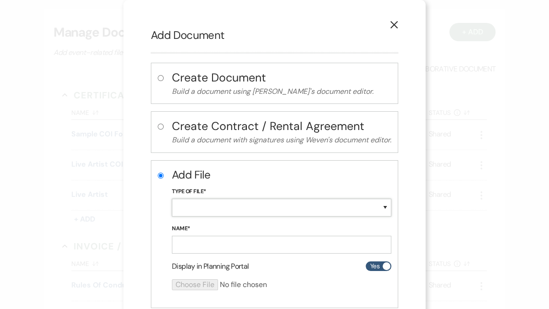
click at [222, 208] on select "Special Event Insurance Vendor Certificate of Insurance Contracts / Rental Agre…" at bounding box center [282, 207] width 220 height 18
click at [172, 198] on select "Special Event Insurance Vendor Certificate of Insurance Contracts / Rental Agre…" at bounding box center [282, 207] width 220 height 18
click at [210, 245] on input "Name*" at bounding box center [282, 245] width 220 height 18
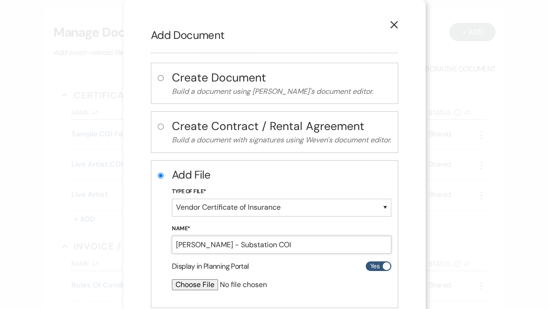
drag, startPoint x: 246, startPoint y: 243, endPoint x: 172, endPoint y: 247, distance: 73.7
click at [172, 247] on input "[PERSON_NAME] - Substation COI" at bounding box center [282, 245] width 220 height 18
click at [200, 285] on input "file" at bounding box center [257, 284] width 171 height 11
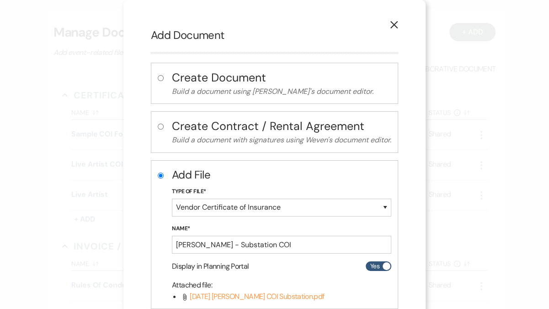
scroll to position [95, 0]
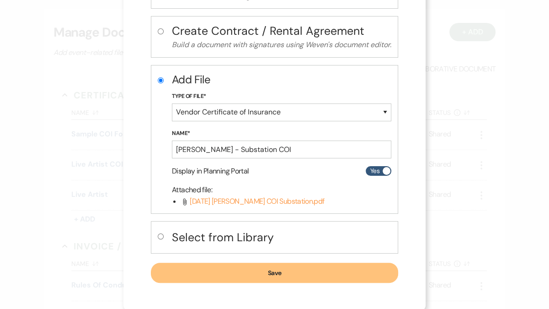
click at [270, 271] on button "Save" at bounding box center [274, 273] width 247 height 20
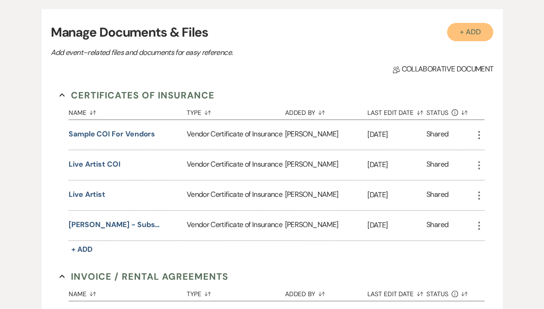
click at [472, 32] on button "+ Add" at bounding box center [470, 32] width 47 height 18
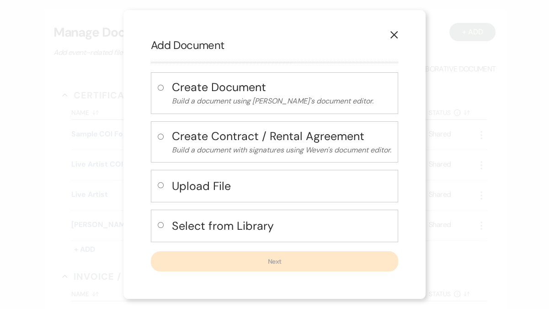
click at [198, 193] on h4 "Upload File" at bounding box center [282, 186] width 220 height 16
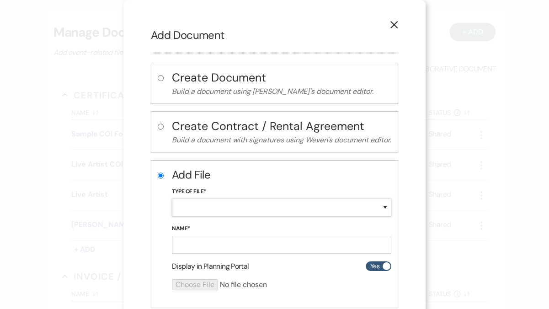
click at [204, 203] on select "Special Event Insurance Vendor Certificate of Insurance Contracts / Rental Agre…" at bounding box center [282, 207] width 220 height 18
click at [172, 198] on select "Special Event Insurance Vendor Certificate of Insurance Contracts / Rental Agre…" at bounding box center [282, 207] width 220 height 18
click at [202, 247] on input "Name*" at bounding box center [282, 245] width 220 height 18
paste input "[PERSON_NAME] - Substation COI"
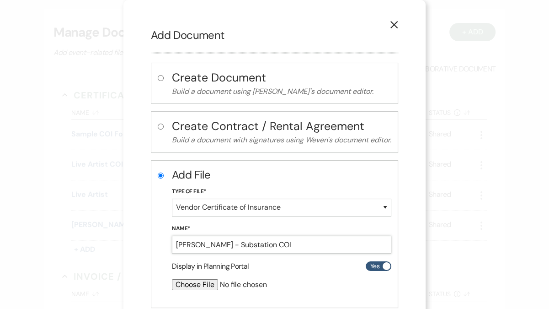
click at [224, 244] on input "[PERSON_NAME] - Substation COI" at bounding box center [282, 245] width 220 height 18
click at [195, 283] on input "file" at bounding box center [257, 284] width 171 height 11
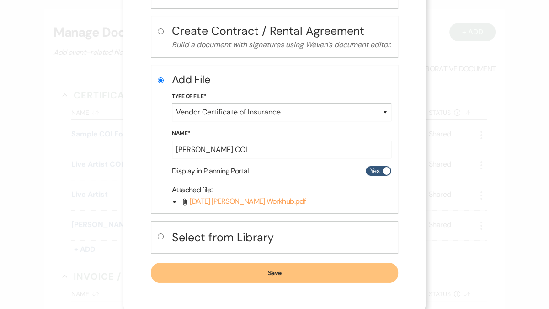
click at [285, 269] on button "Save" at bounding box center [274, 273] width 247 height 20
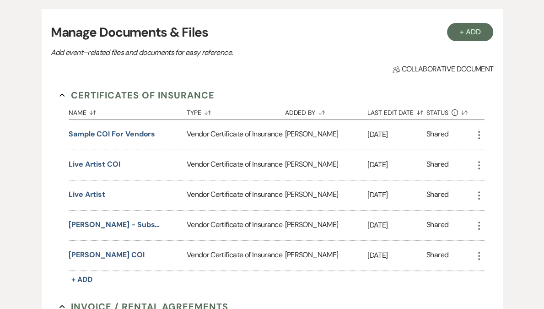
click at [131, 185] on div "Live Artist" at bounding box center [128, 195] width 118 height 30
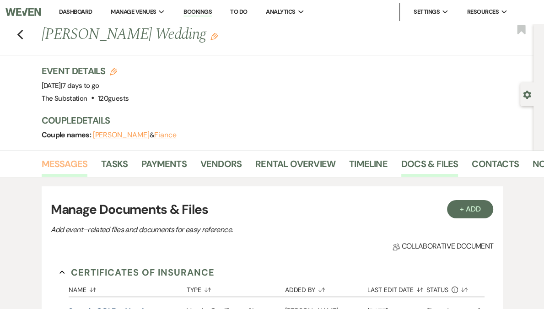
click at [69, 166] on link "Messages" at bounding box center [65, 166] width 46 height 20
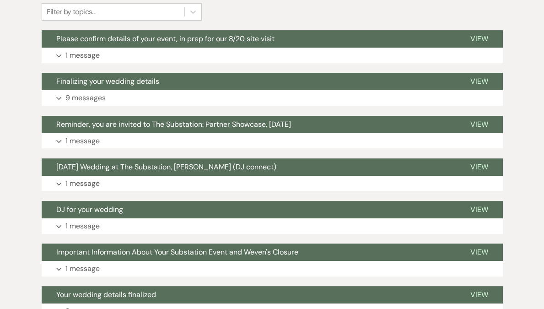
scroll to position [232, 0]
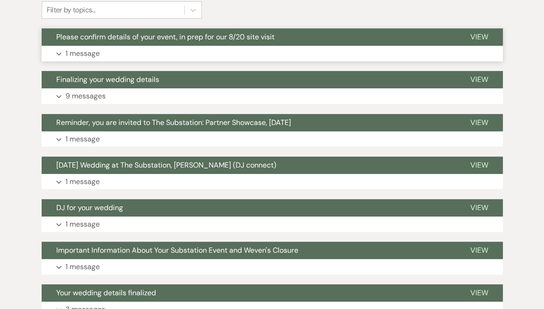
click at [257, 56] on button "Expand 1 message" at bounding box center [272, 54] width 461 height 16
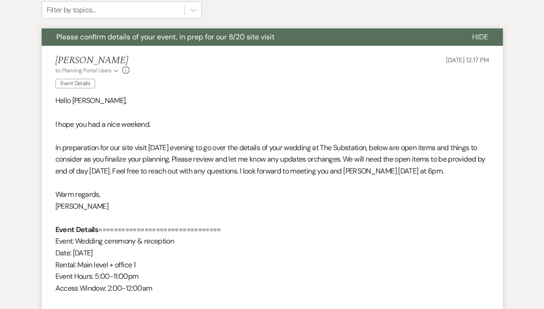
click at [244, 136] on p at bounding box center [272, 136] width 434 height 12
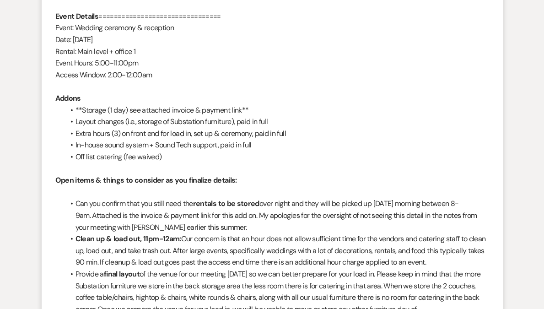
scroll to position [410, 0]
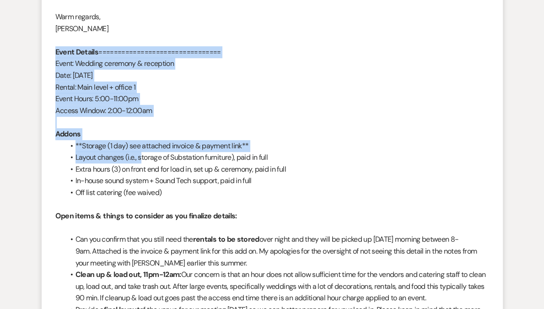
drag, startPoint x: 56, startPoint y: 62, endPoint x: 150, endPoint y: 182, distance: 152.5
click at [150, 182] on div "Hello [PERSON_NAME], I hope you had a nice weekend. In preparation for our site…" at bounding box center [272, 221] width 434 height 609
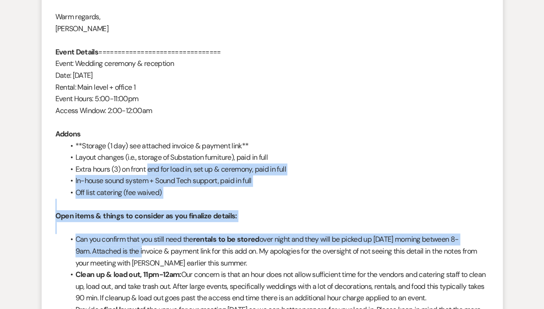
drag, startPoint x: 150, startPoint y: 182, endPoint x: 137, endPoint y: 267, distance: 85.6
click at [137, 267] on div "Hello [PERSON_NAME], I hope you had a nice weekend. In preparation for our site…" at bounding box center [272, 221] width 434 height 609
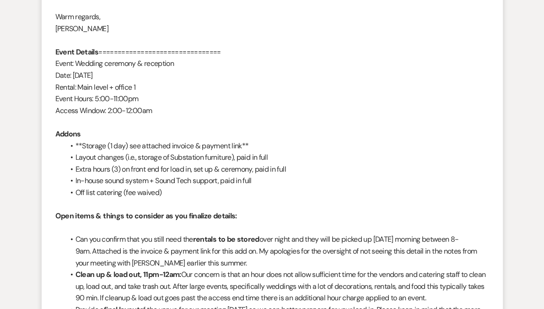
click at [72, 57] on strong "Event Details" at bounding box center [76, 52] width 43 height 10
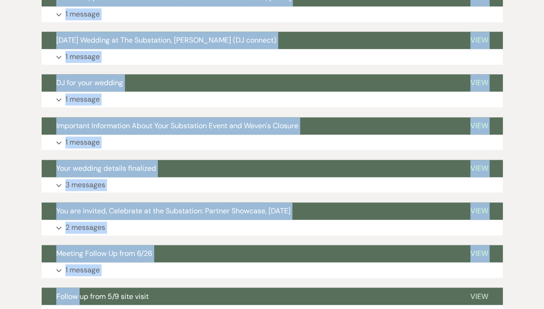
scroll to position [1193, 0]
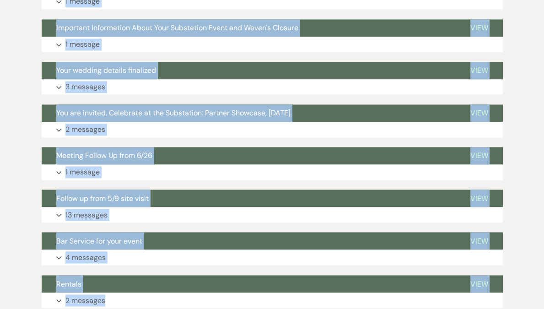
drag, startPoint x: 55, startPoint y: 61, endPoint x: 80, endPoint y: 322, distance: 261.9
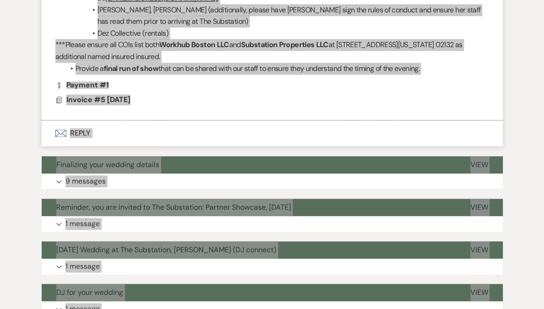
scroll to position [861, 0]
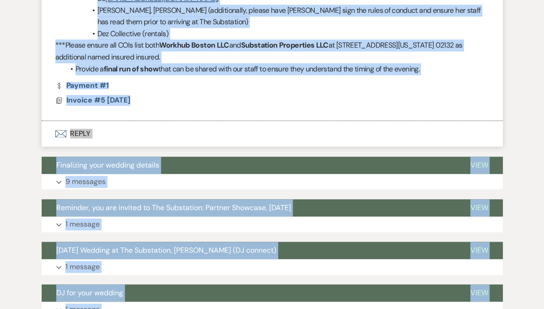
click at [241, 89] on div "Dollar Payment Payment #1" at bounding box center [272, 85] width 434 height 7
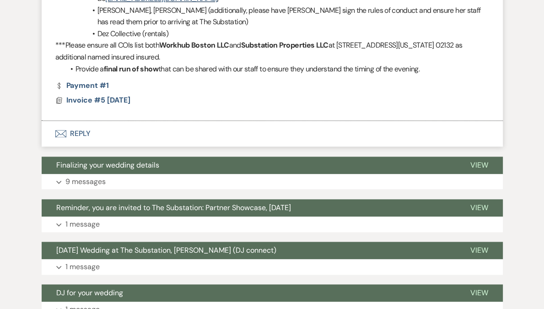
click at [439, 75] on li "Provide a final run of show that can be shared with our staff to ensure they un…" at bounding box center [276, 69] width 424 height 12
drag, startPoint x: 439, startPoint y: 80, endPoint x: 414, endPoint y: 49, distance: 39.6
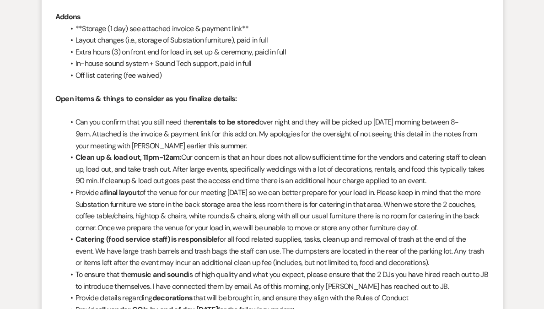
scroll to position [366, 0]
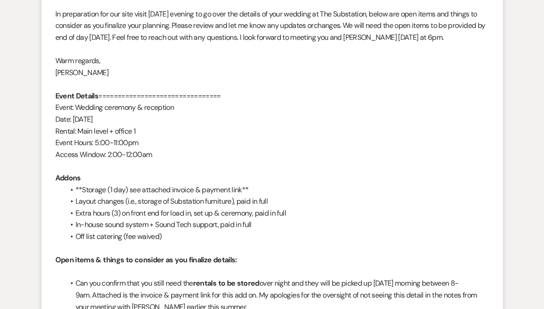
copy div "Lorem Ipsumdo ================================ Sitam: Consect adipisci & elitse…"
